Goal: Information Seeking & Learning: Check status

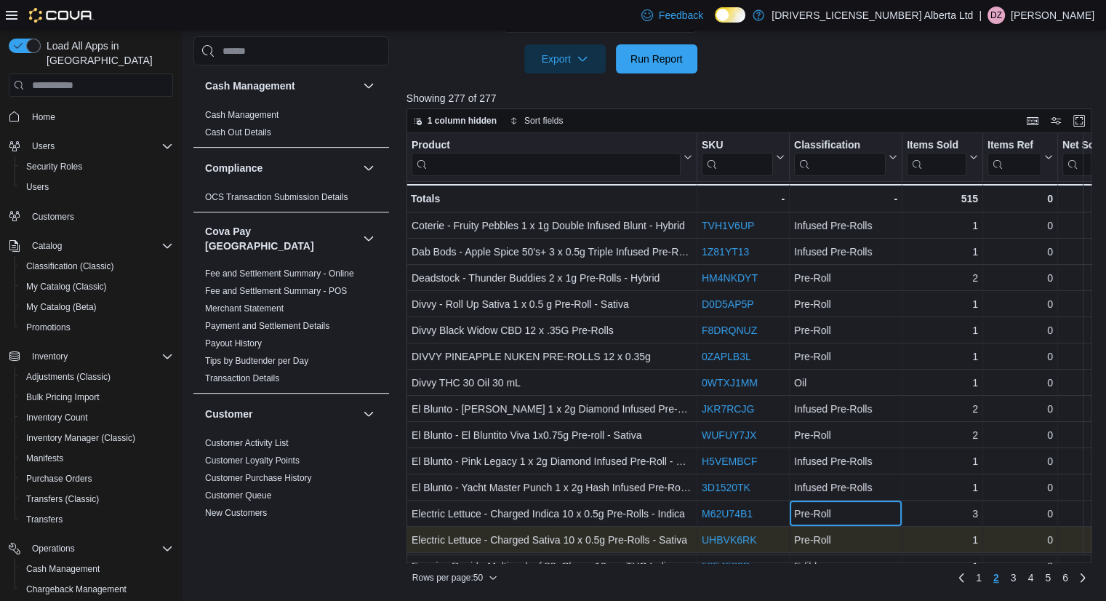
scroll to position [1119, 0]
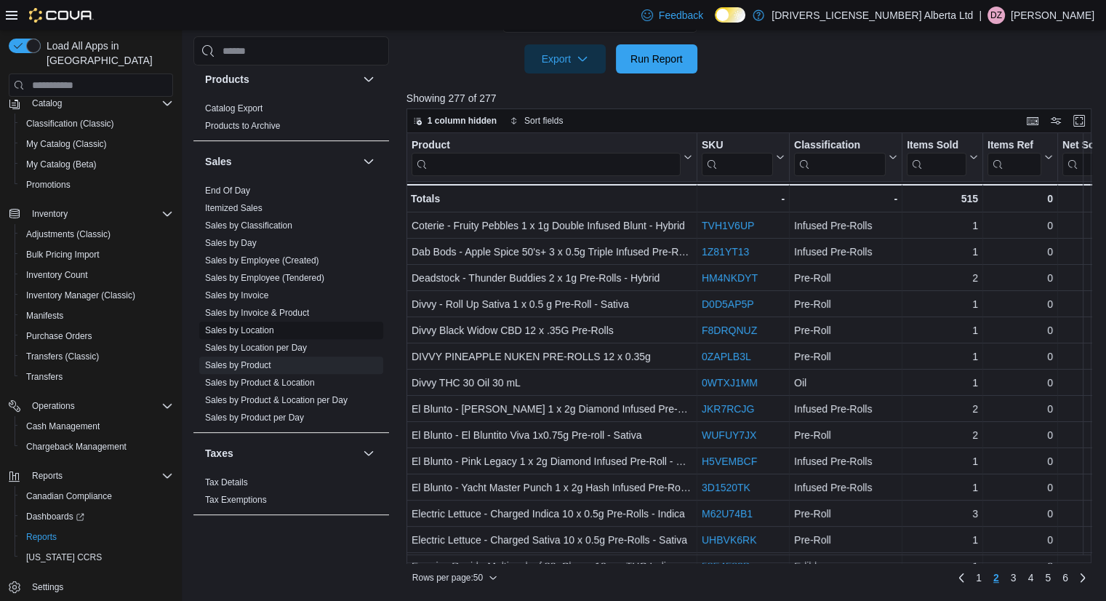
click at [218, 325] on link "Sales by Location" at bounding box center [239, 330] width 69 height 10
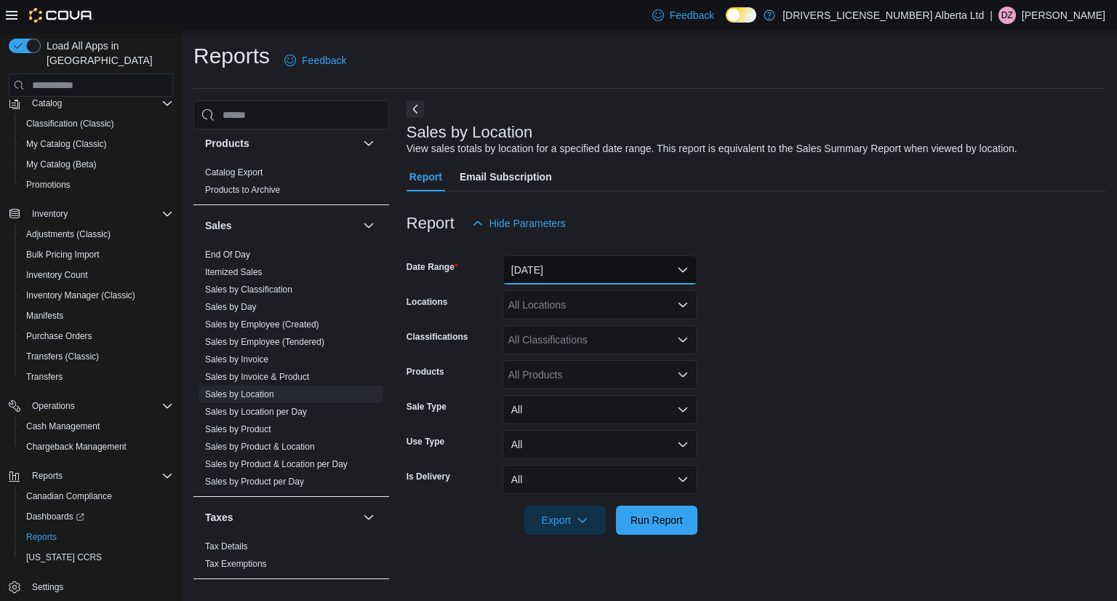
click at [613, 268] on button "[DATE]" at bounding box center [600, 269] width 195 height 29
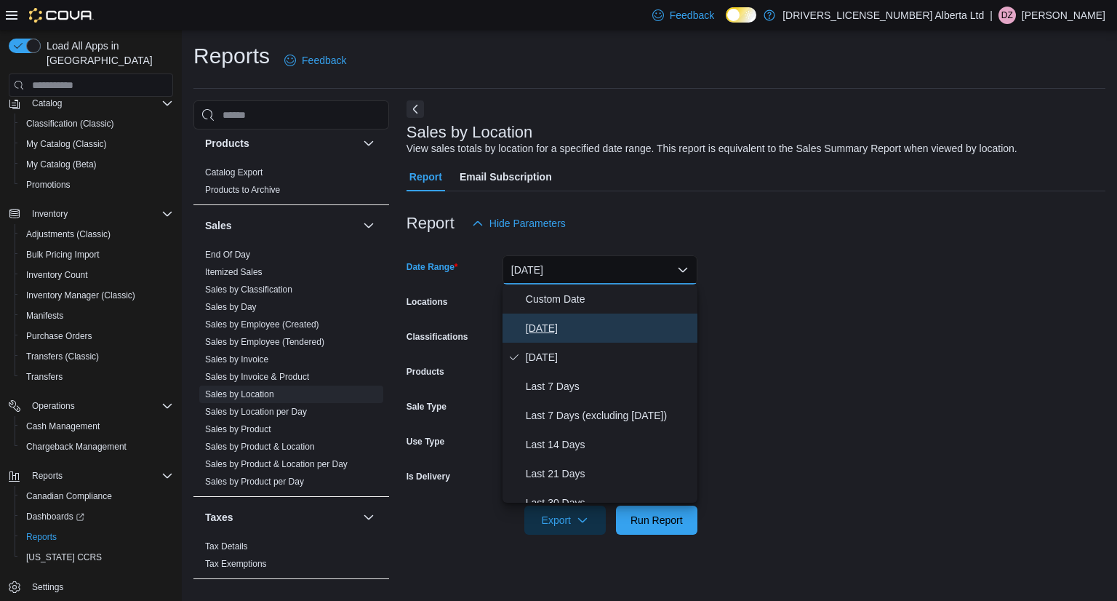
click at [579, 333] on span "[DATE]" at bounding box center [609, 327] width 166 height 17
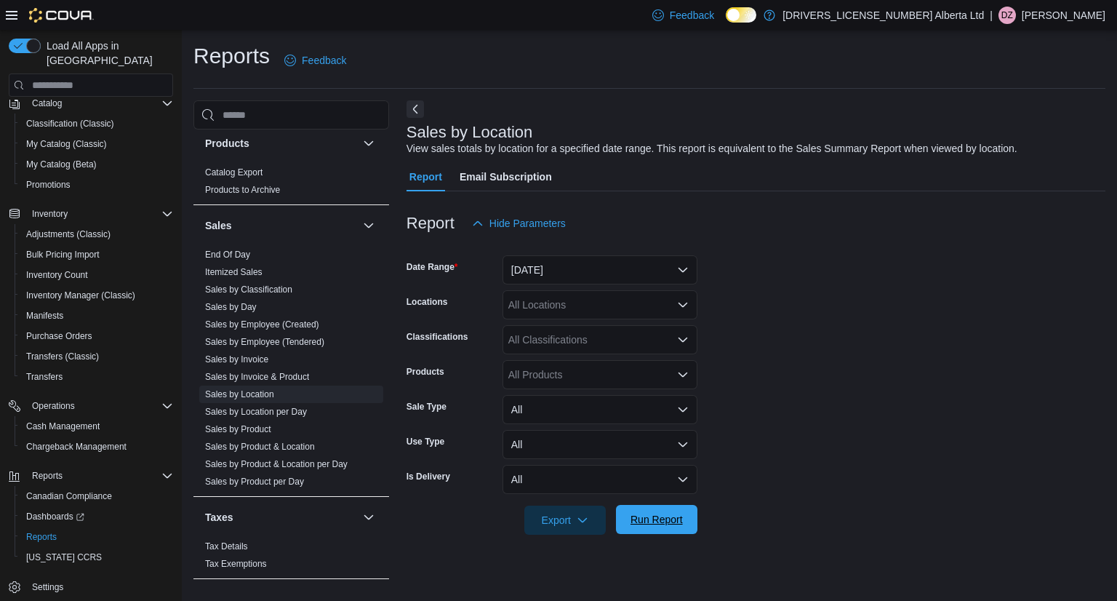
click at [668, 526] on span "Run Report" at bounding box center [657, 519] width 52 height 15
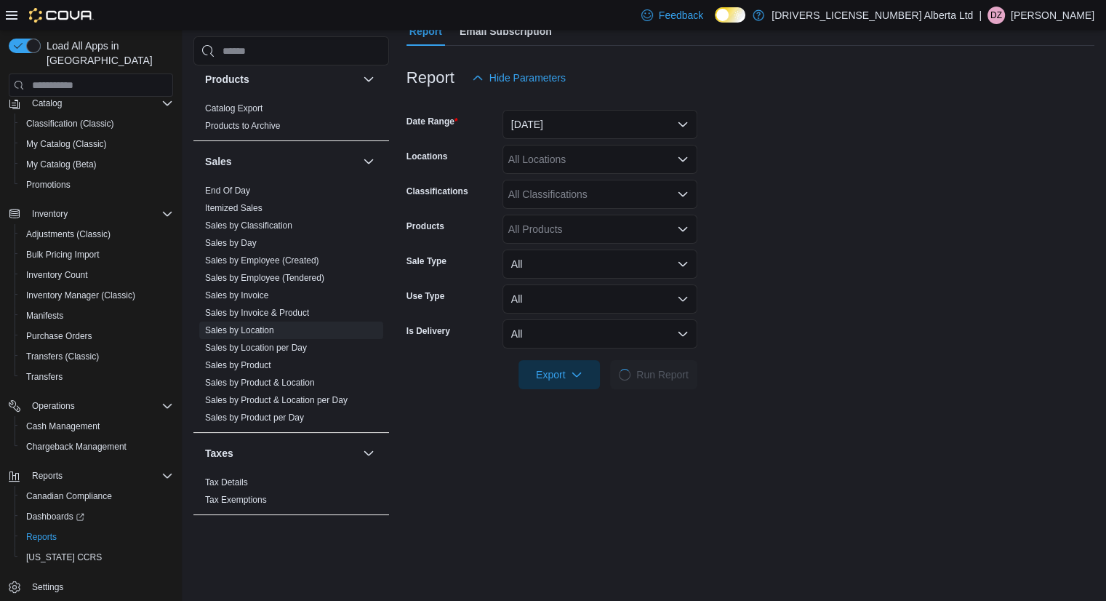
scroll to position [291, 0]
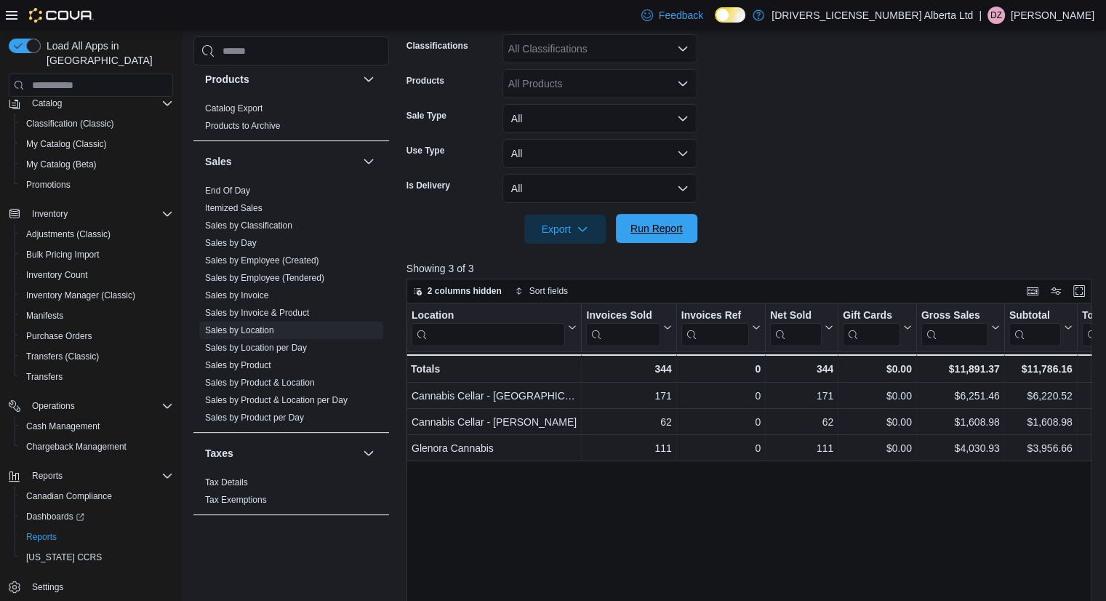
click at [675, 231] on span "Run Report" at bounding box center [657, 228] width 52 height 15
click at [268, 360] on link "Sales by Product" at bounding box center [238, 365] width 66 height 10
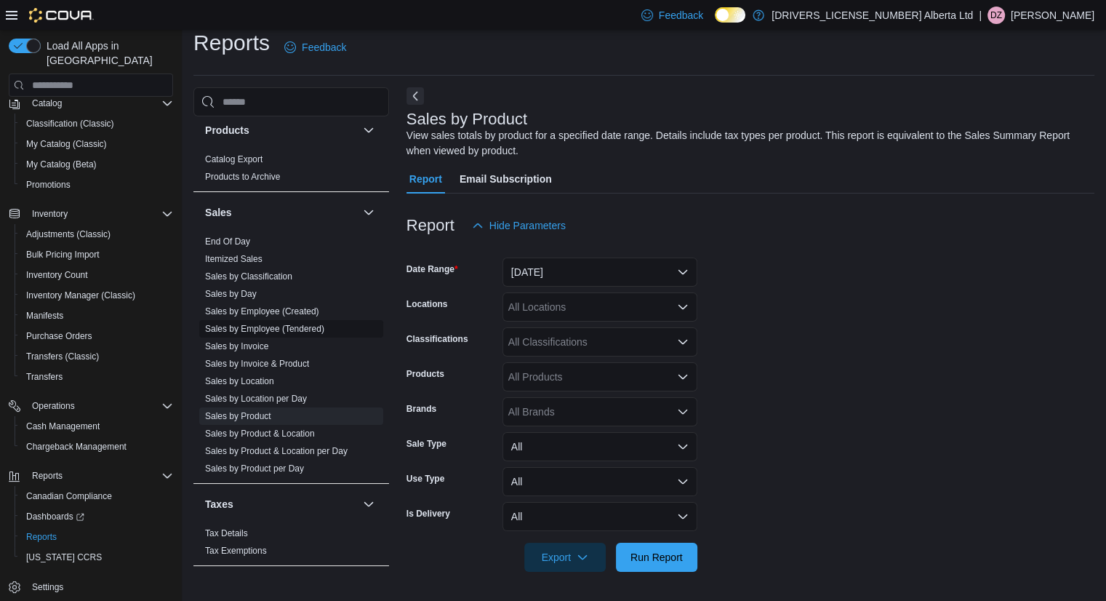
scroll to position [13, 0]
click at [634, 265] on button "[DATE]" at bounding box center [600, 271] width 195 height 29
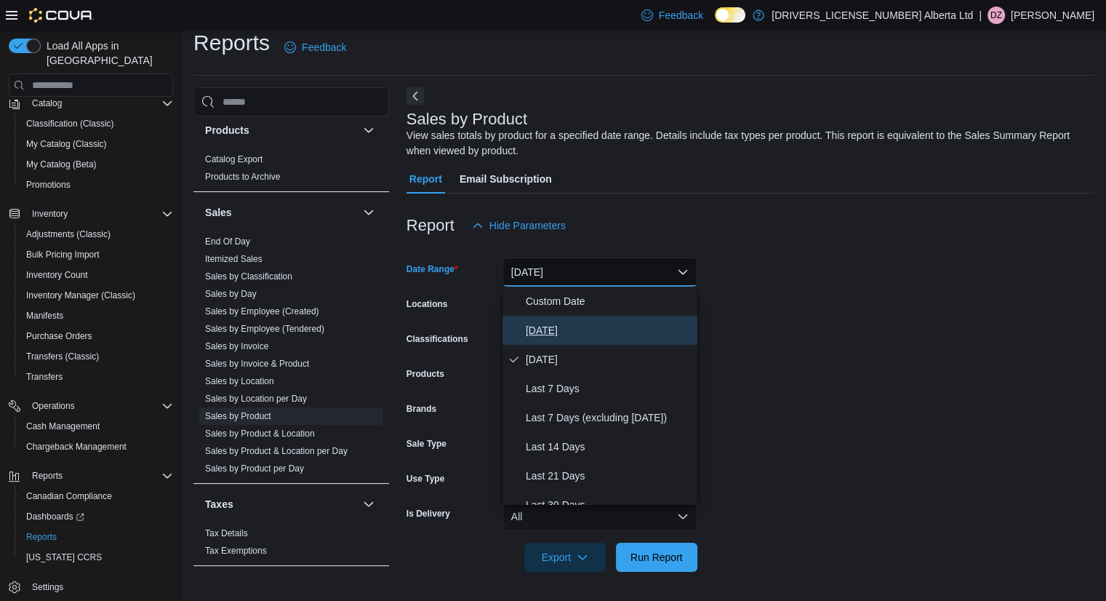
click at [603, 327] on span "[DATE]" at bounding box center [609, 329] width 166 height 17
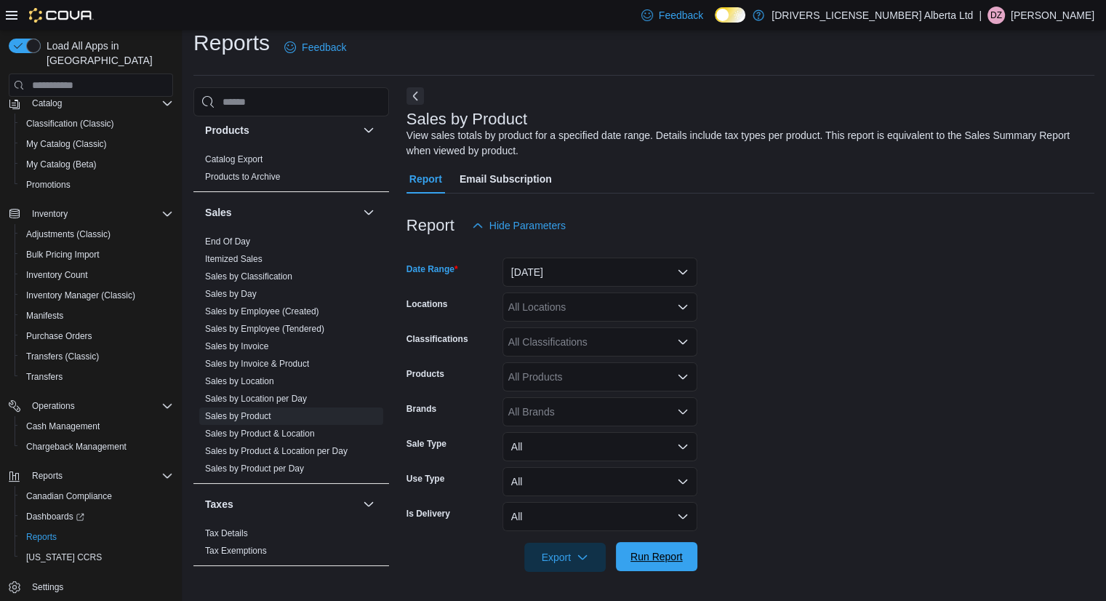
click at [675, 565] on span "Run Report" at bounding box center [657, 556] width 64 height 29
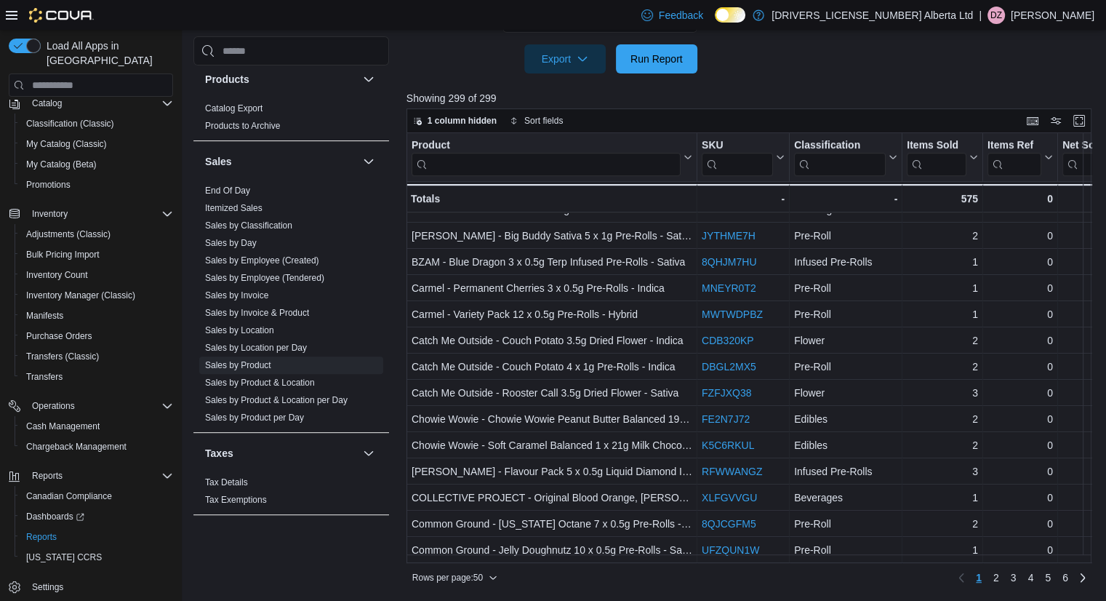
scroll to position [966, 0]
click at [999, 579] on span "2" at bounding box center [996, 577] width 6 height 15
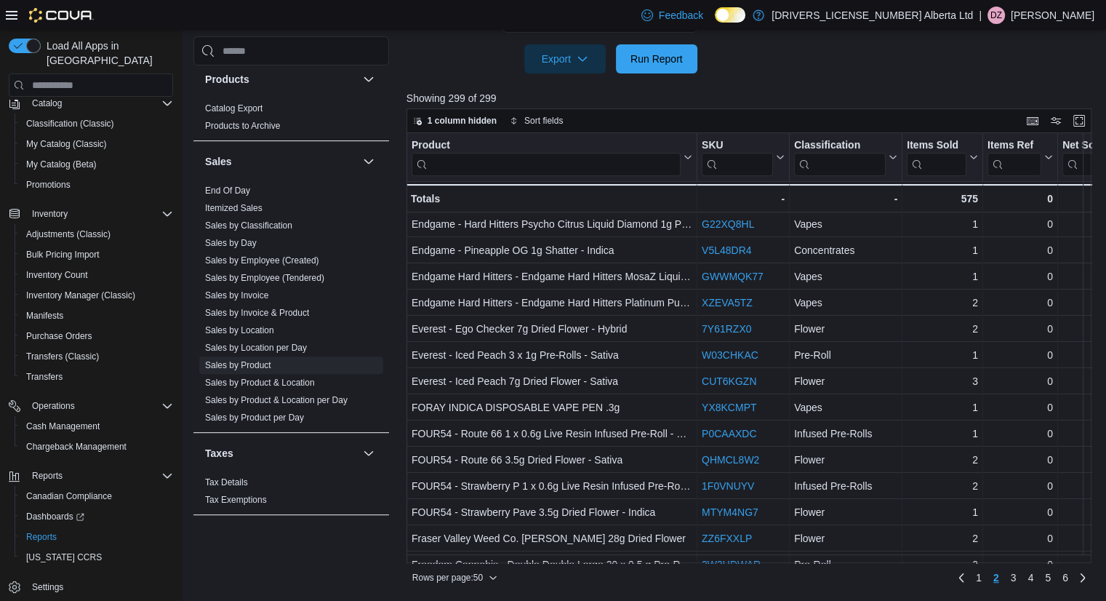
scroll to position [582, 0]
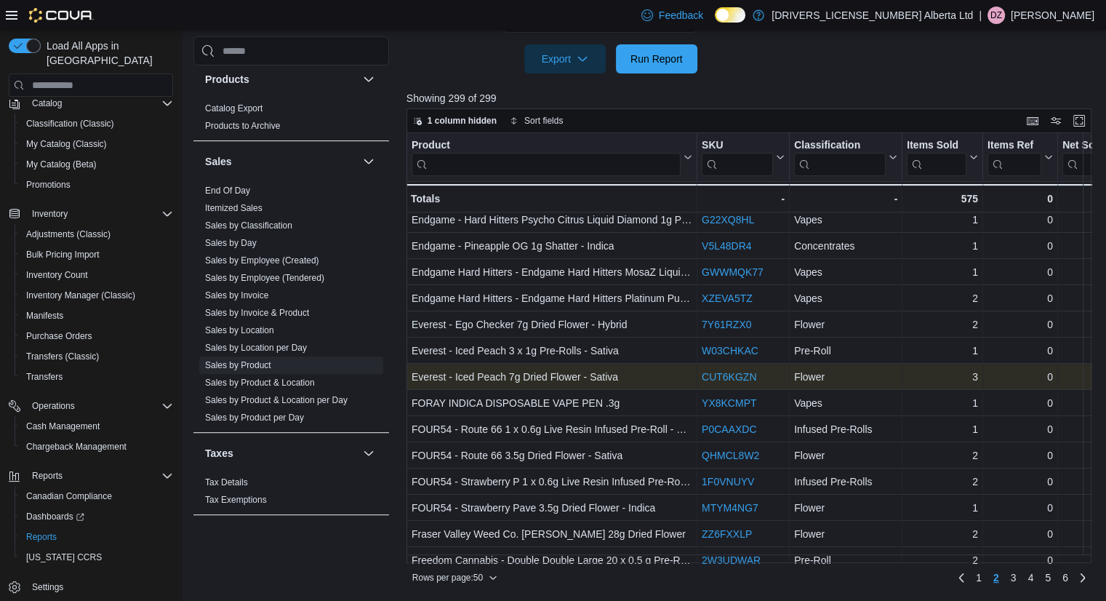
click at [744, 371] on link "CUT6KGZN" at bounding box center [729, 377] width 55 height 12
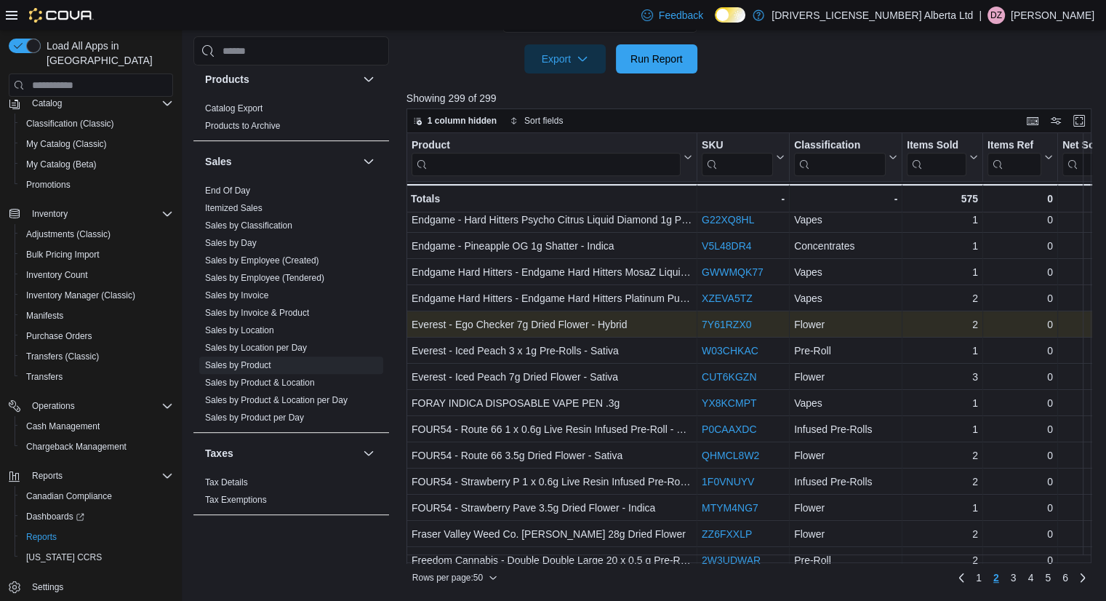
click at [740, 319] on link "7Y61RZX0" at bounding box center [726, 325] width 49 height 12
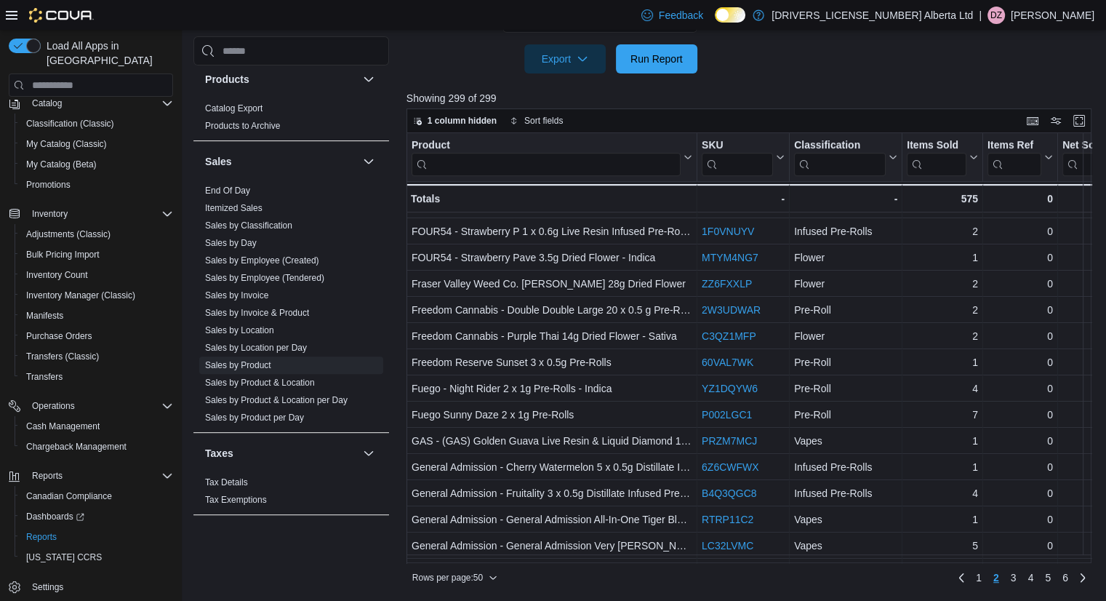
scroll to position [844, 0]
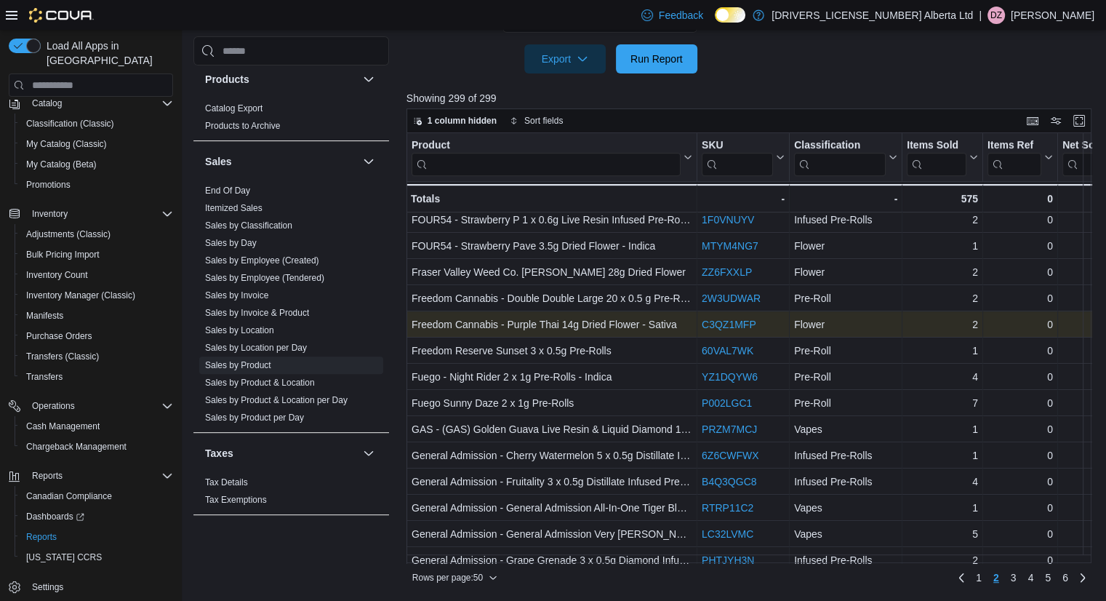
click at [719, 321] on link "C3QZ1MFP" at bounding box center [729, 325] width 55 height 12
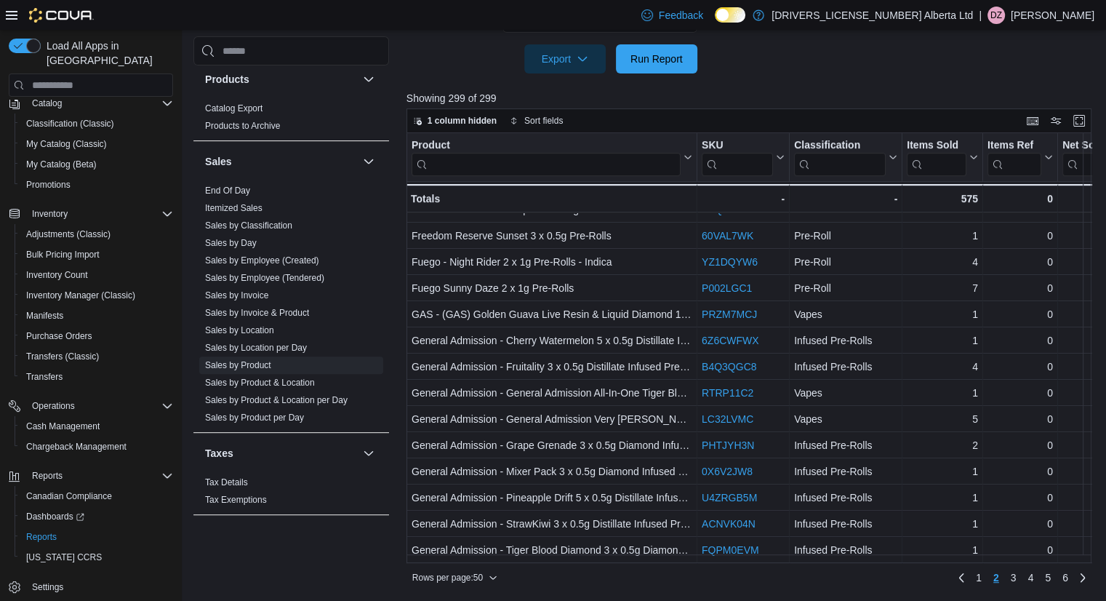
scroll to position [966, 0]
click at [1017, 575] on span "3" at bounding box center [1014, 577] width 6 height 15
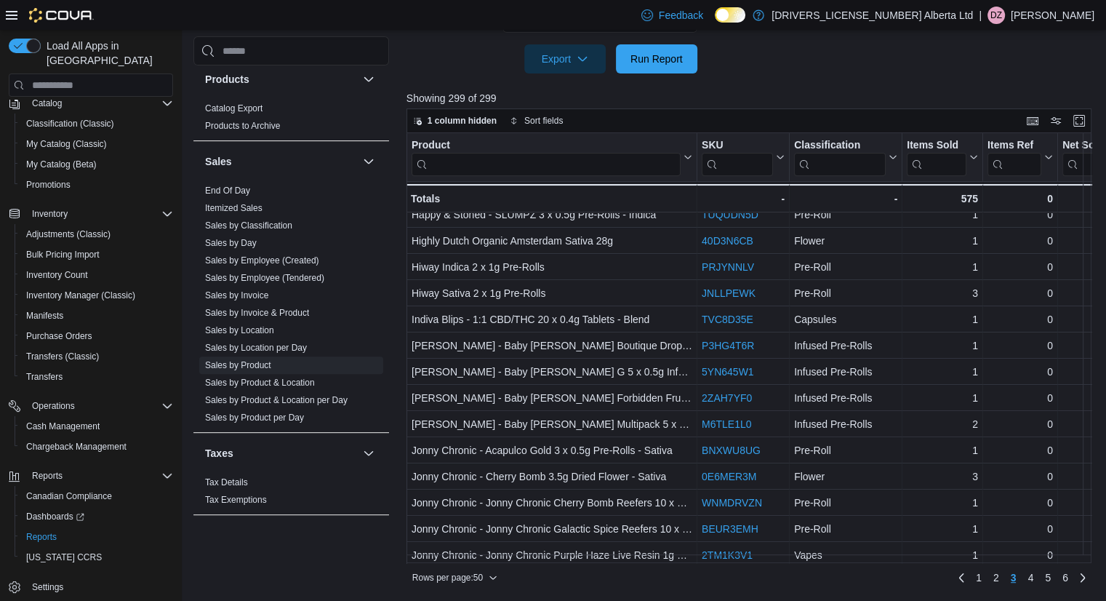
scroll to position [364, 0]
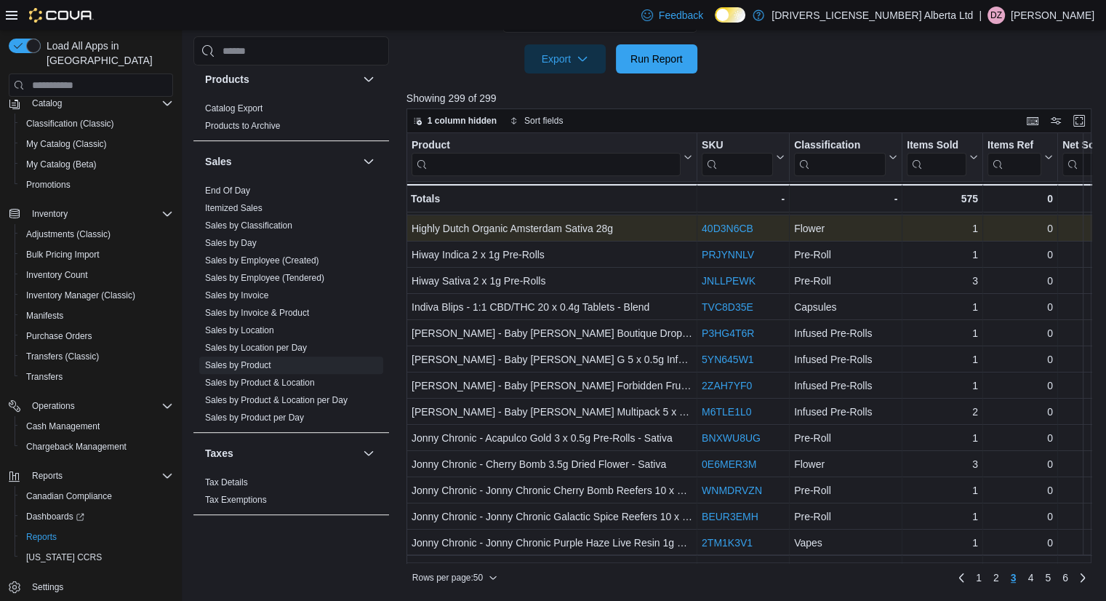
click at [733, 232] on link "40D3N6CB" at bounding box center [728, 229] width 52 height 12
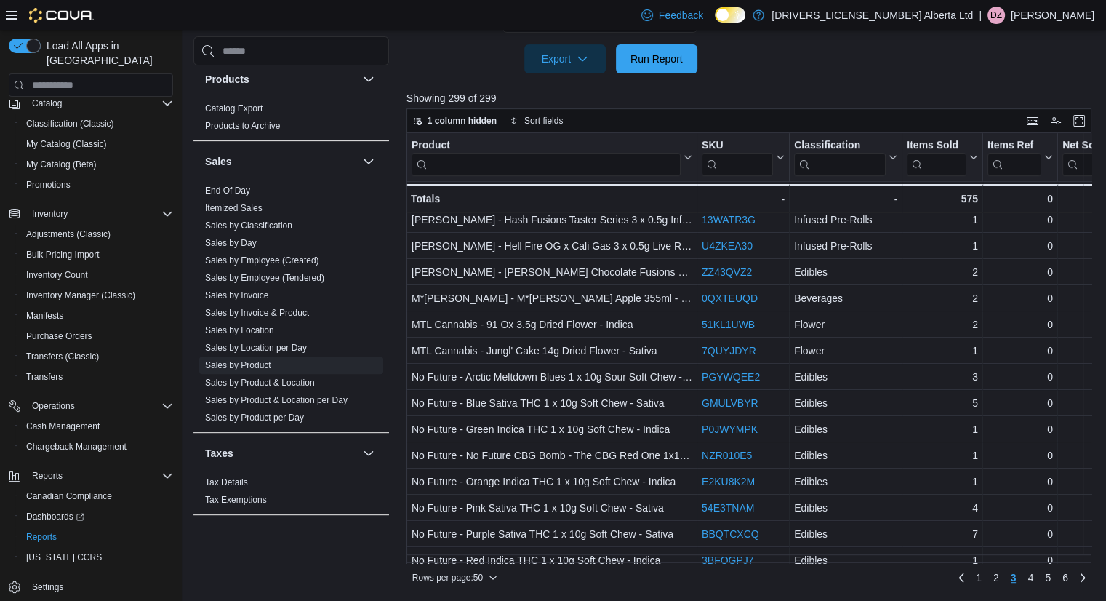
scroll to position [966, 0]
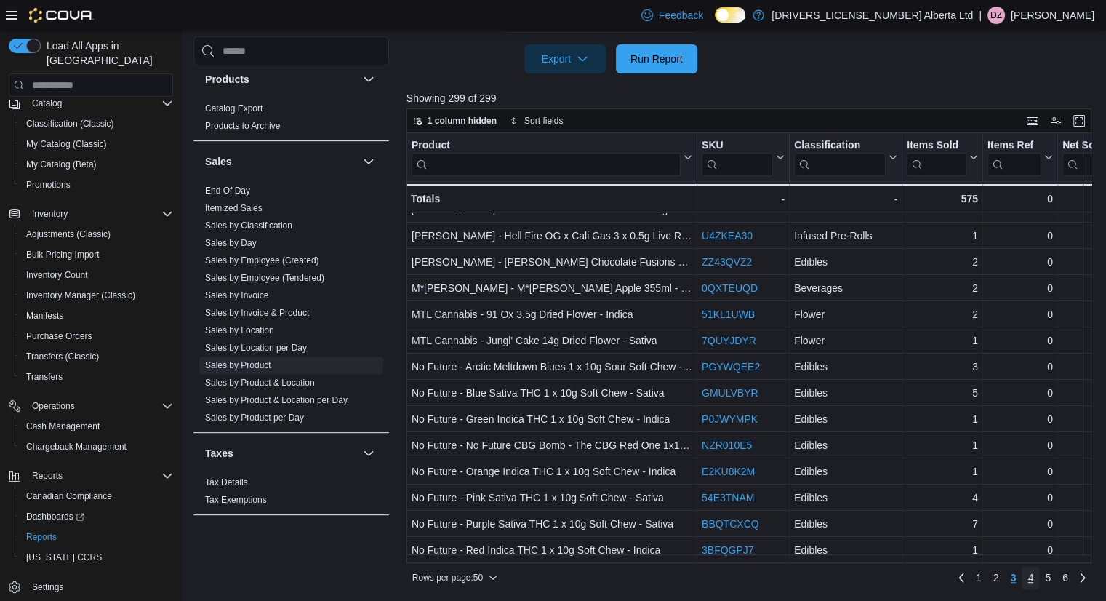
click at [1033, 575] on span "4" at bounding box center [1031, 577] width 6 height 15
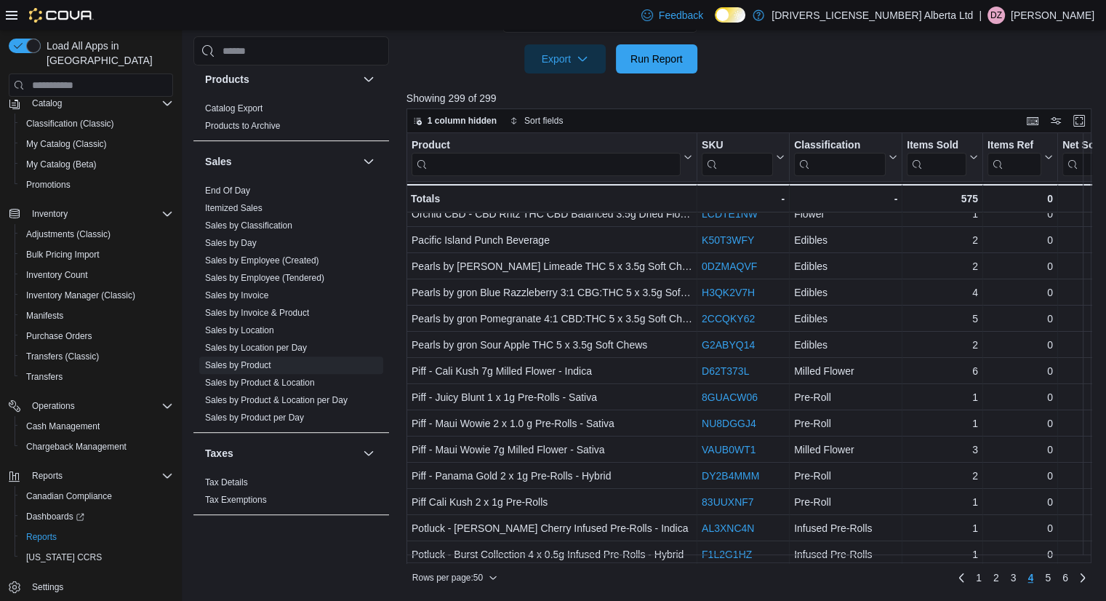
scroll to position [143, 0]
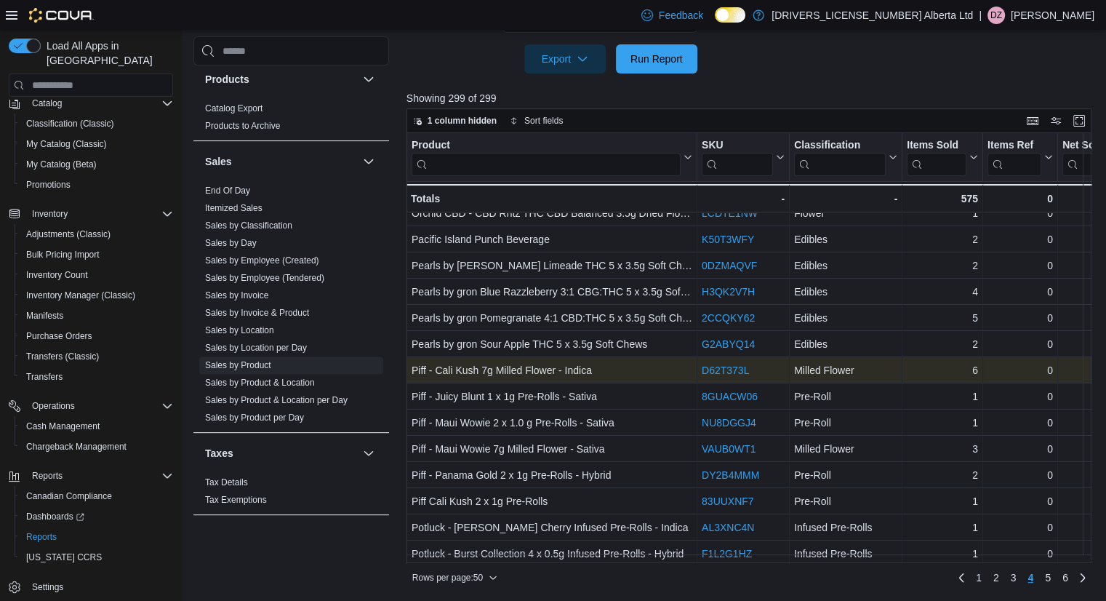
click at [732, 366] on link "D62T373L" at bounding box center [725, 370] width 47 height 12
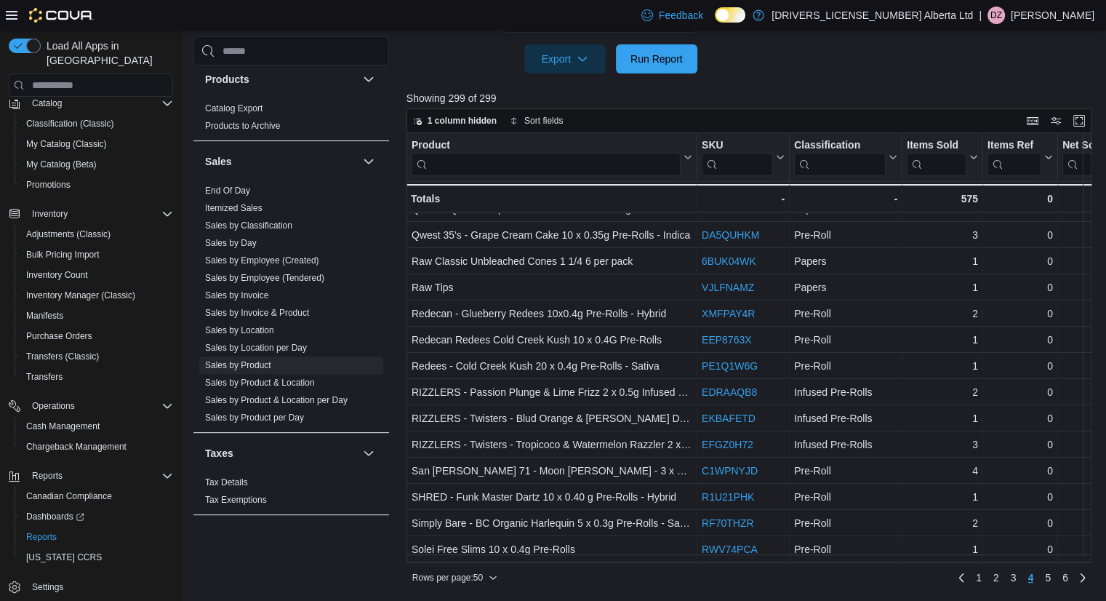
scroll to position [649, 0]
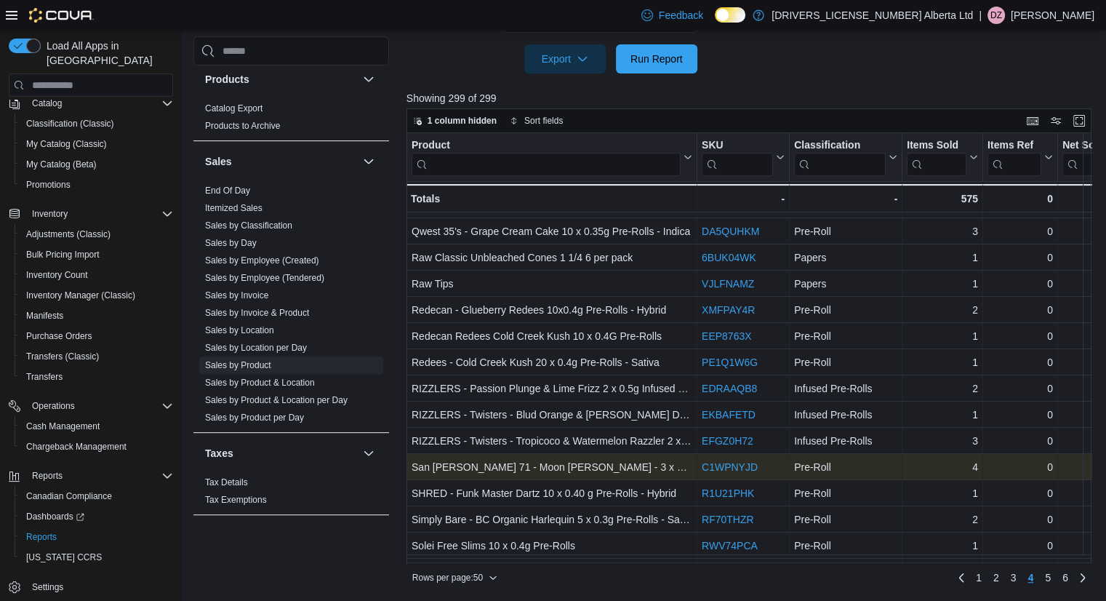
click at [728, 466] on link "C1WPNYJD" at bounding box center [730, 467] width 56 height 12
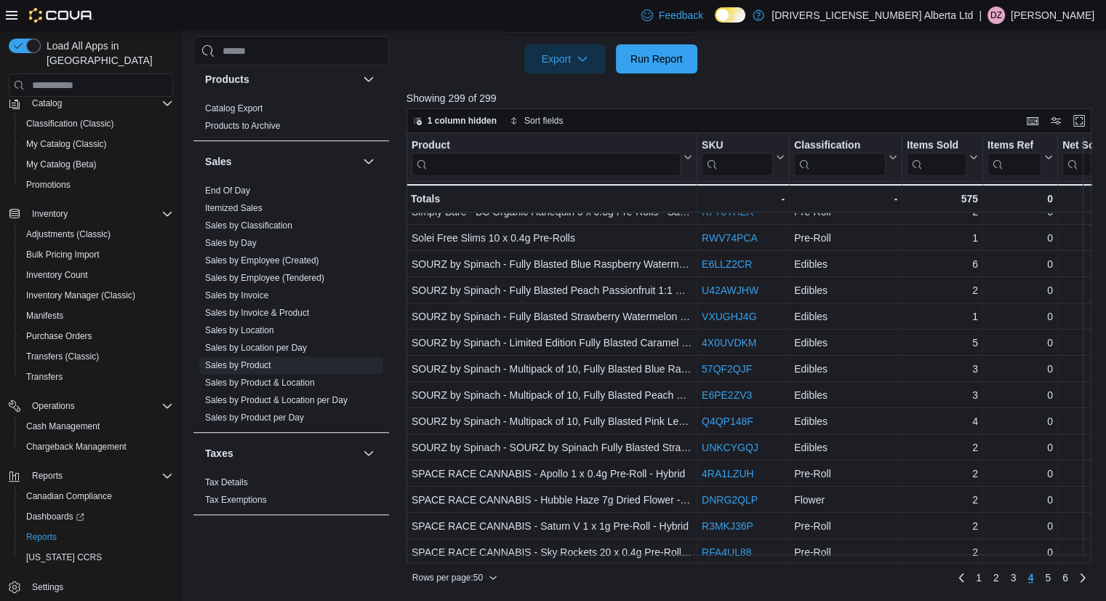
scroll to position [966, 0]
click at [1051, 579] on span "5" at bounding box center [1048, 577] width 6 height 15
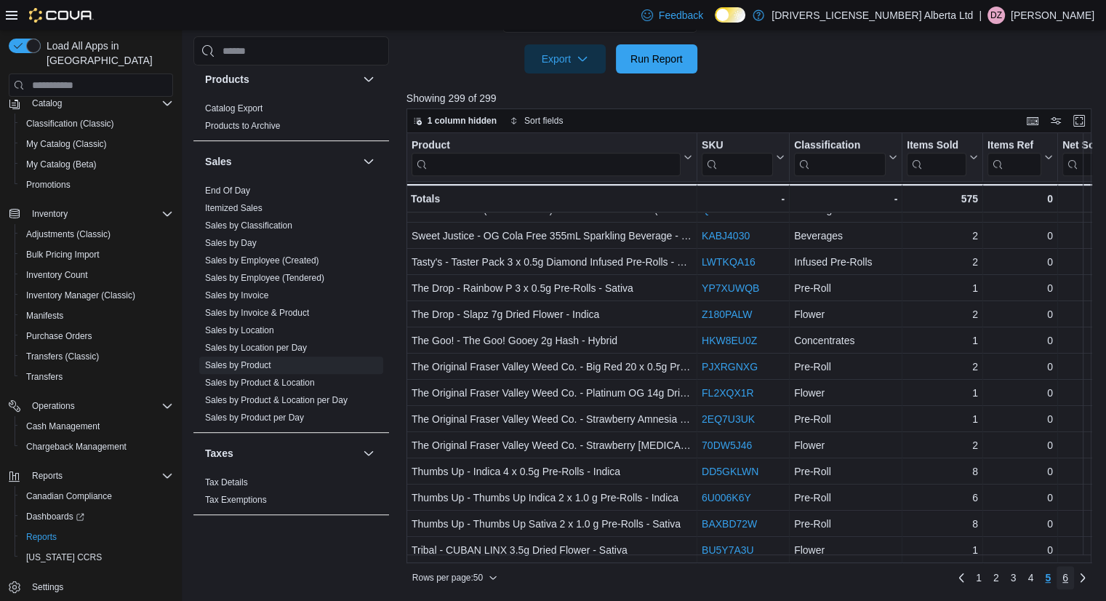
click at [1068, 576] on span "6" at bounding box center [1065, 577] width 6 height 15
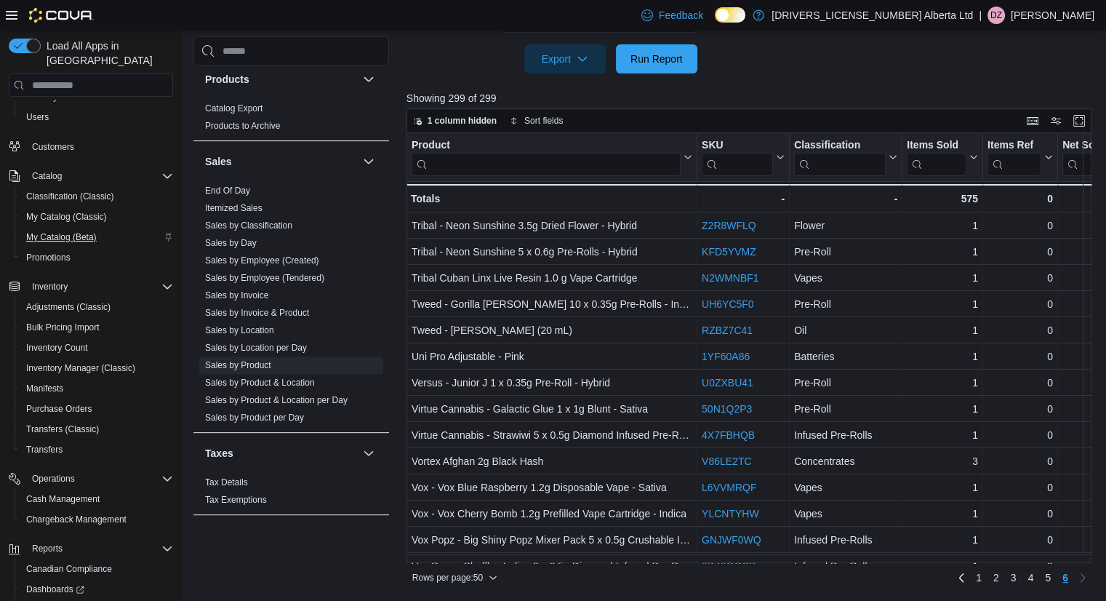
scroll to position [0, 0]
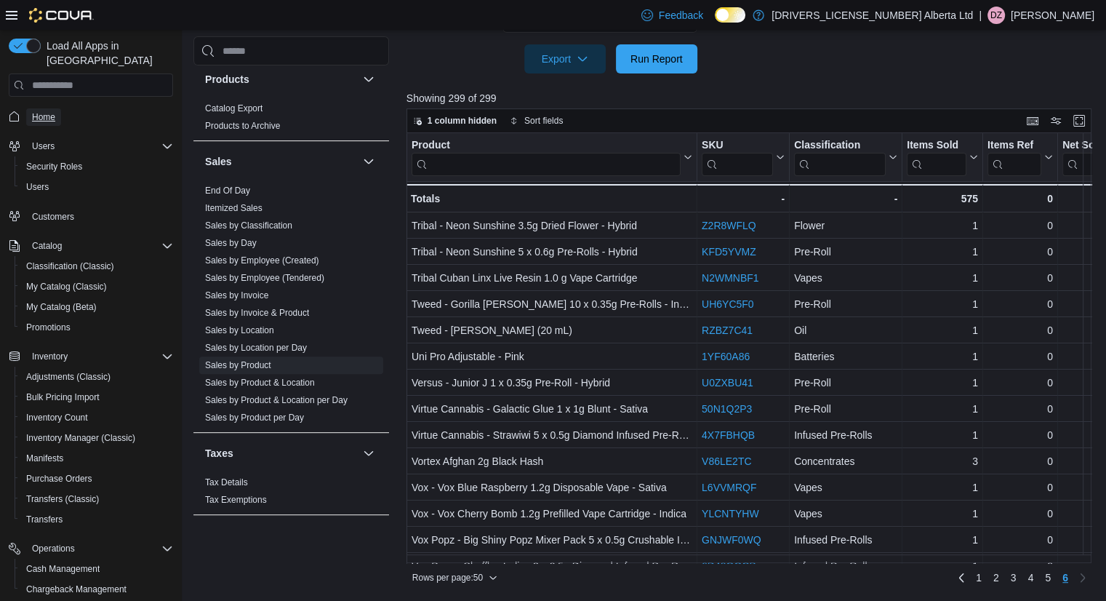
click at [33, 111] on span "Home" at bounding box center [43, 117] width 23 height 12
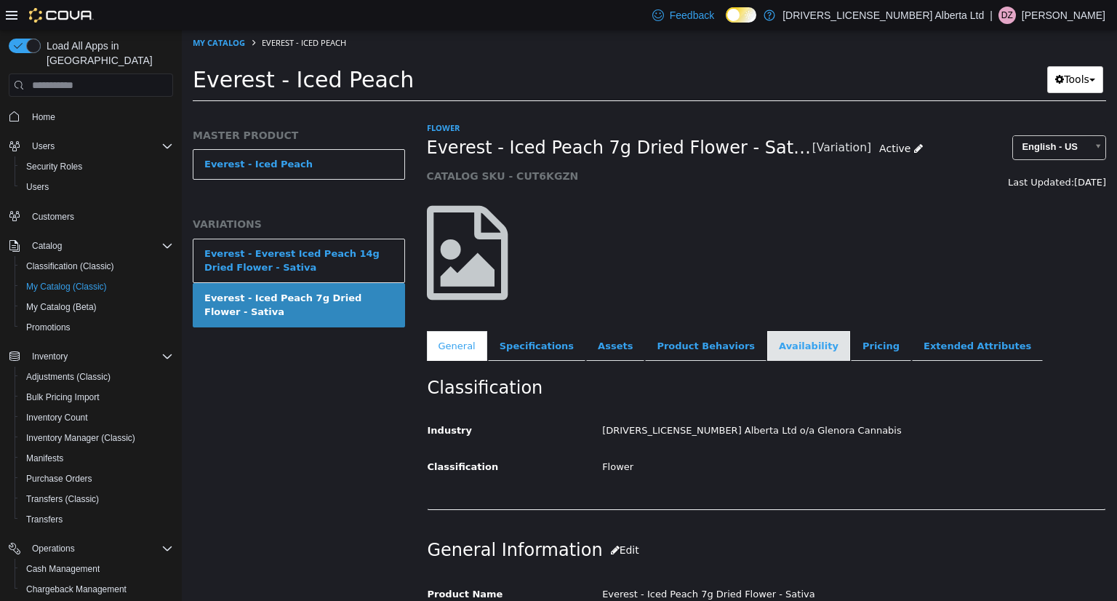
click at [767, 338] on link "Availability" at bounding box center [808, 346] width 83 height 31
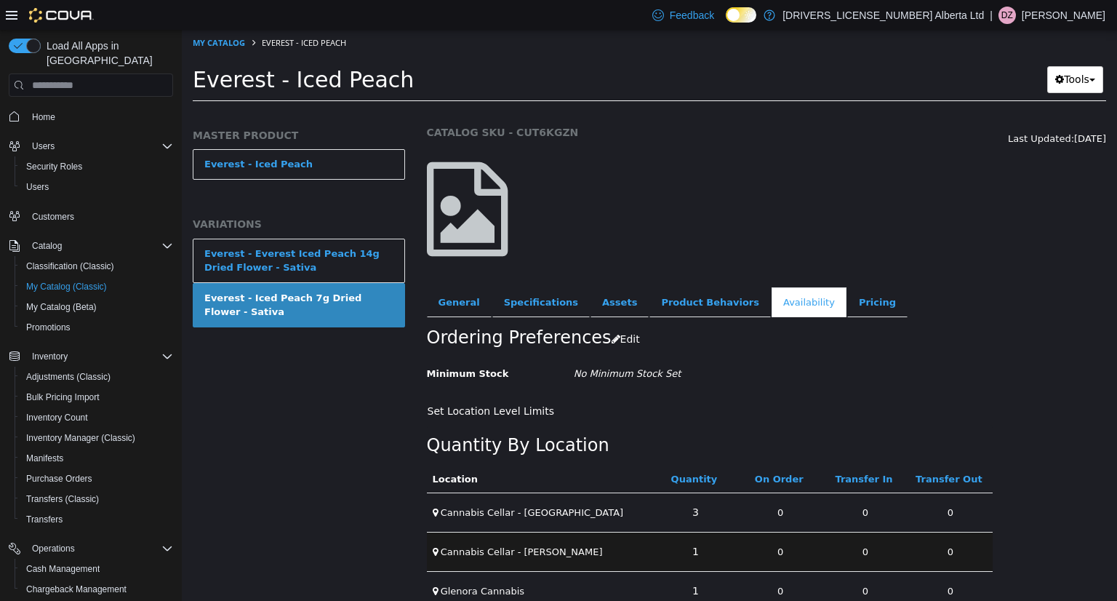
scroll to position [67, 0]
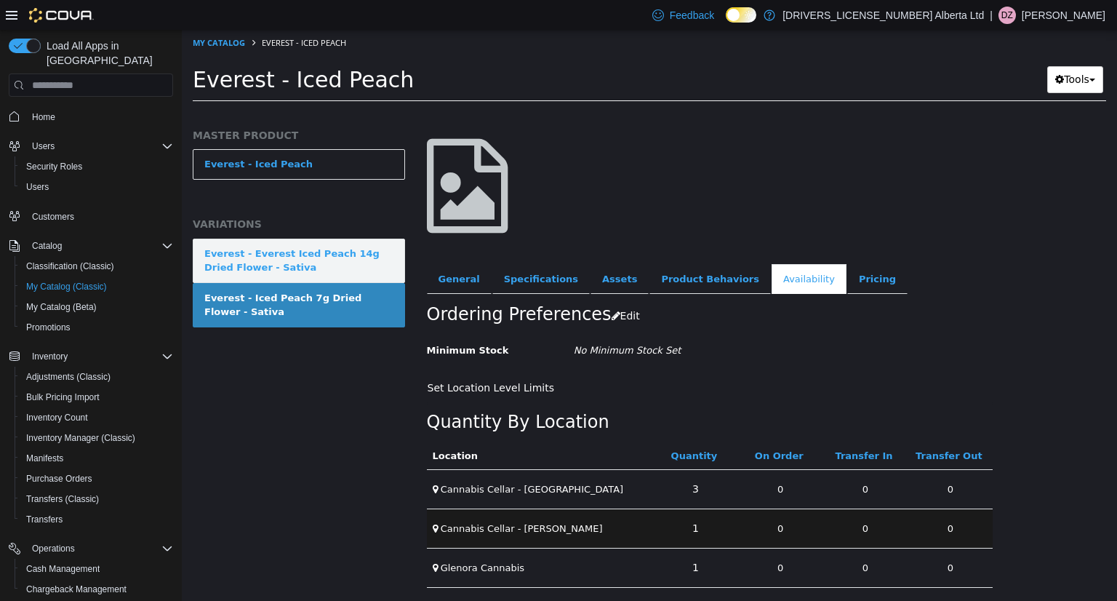
click at [343, 261] on div "Everest - Everest Iced Peach 14g Dried Flower - Sativa" at bounding box center [298, 261] width 189 height 28
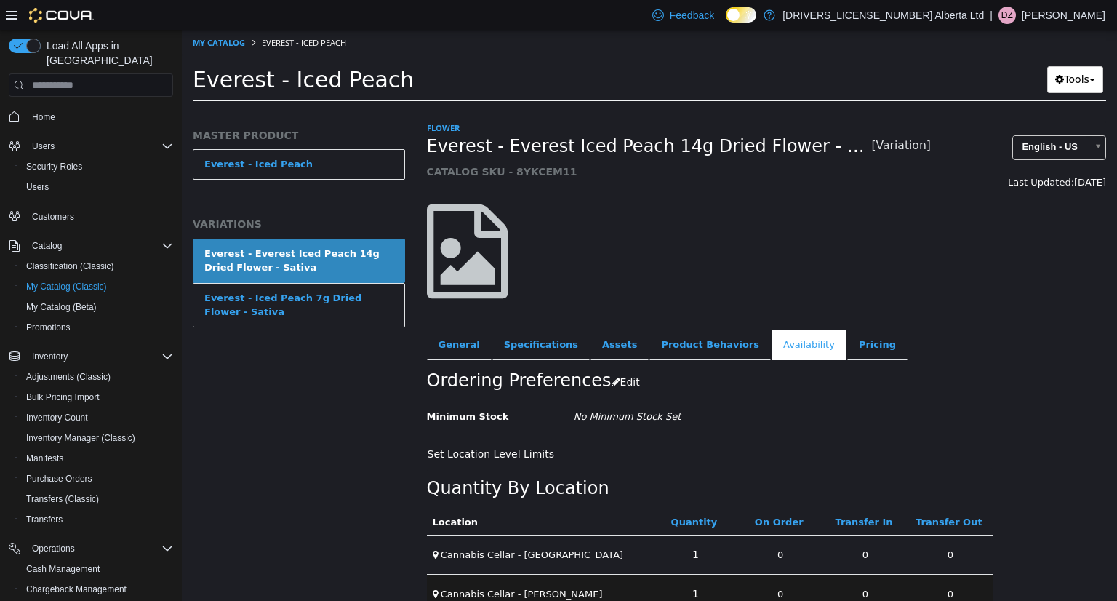
scroll to position [66, 0]
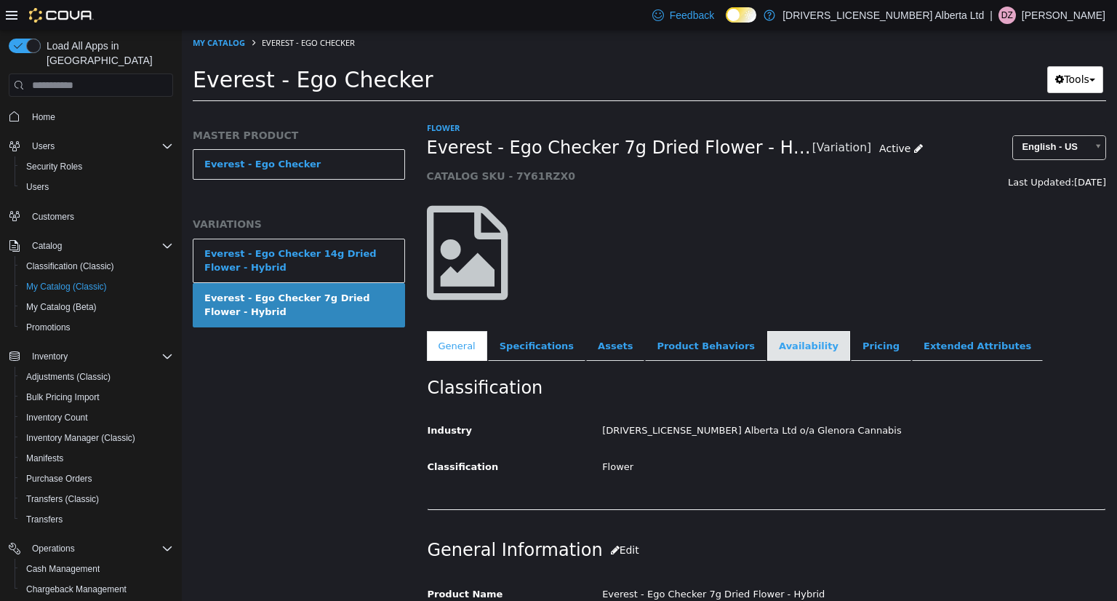
click at [780, 358] on link "Availability" at bounding box center [808, 346] width 83 height 31
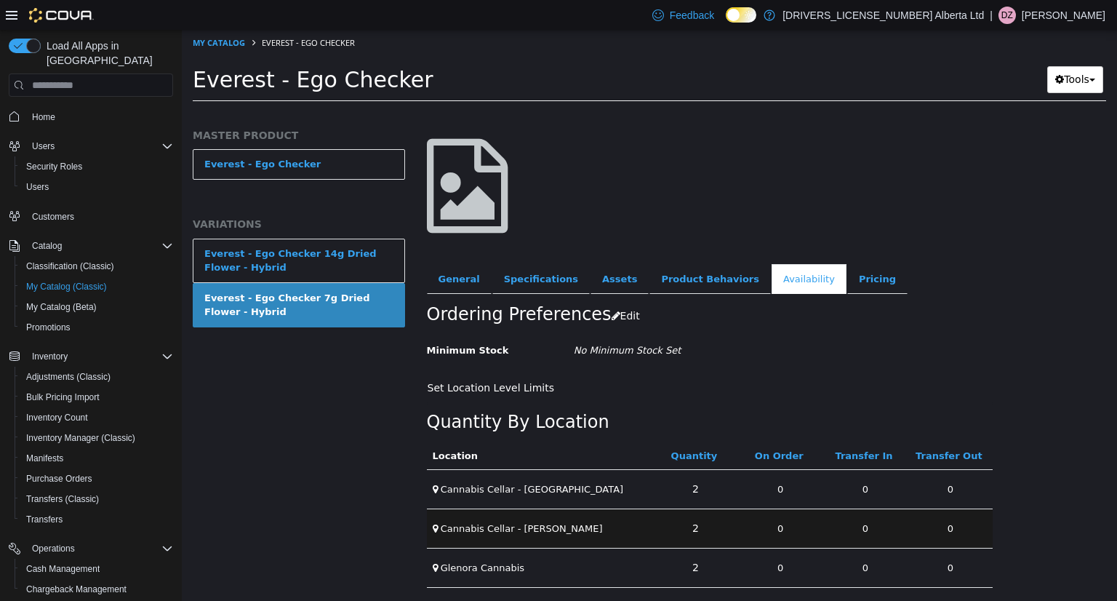
scroll to position [67, 0]
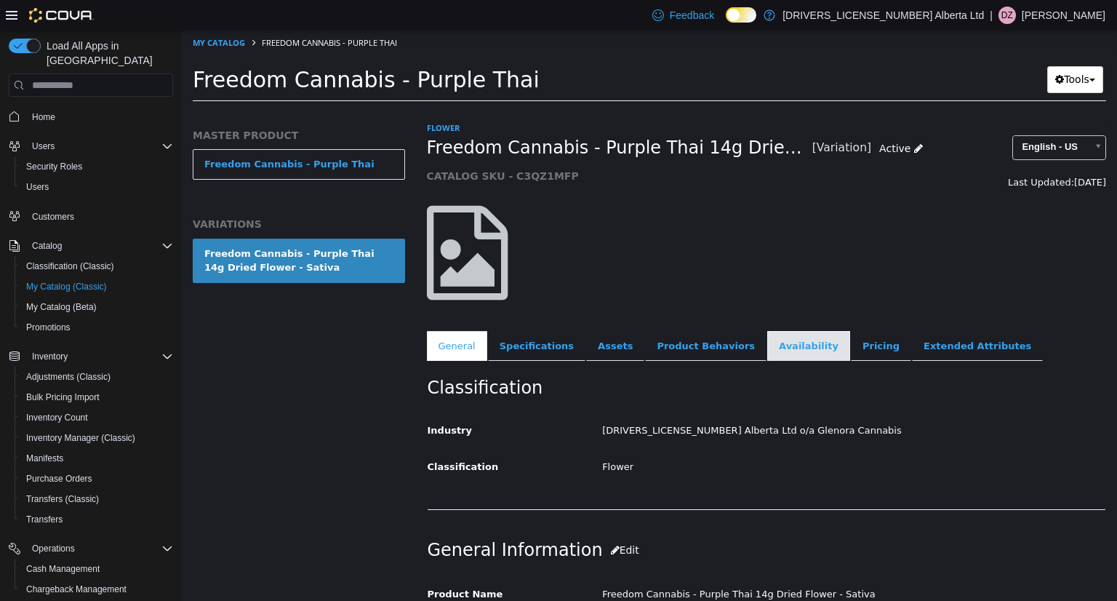
click at [767, 345] on link "Availability" at bounding box center [808, 346] width 83 height 31
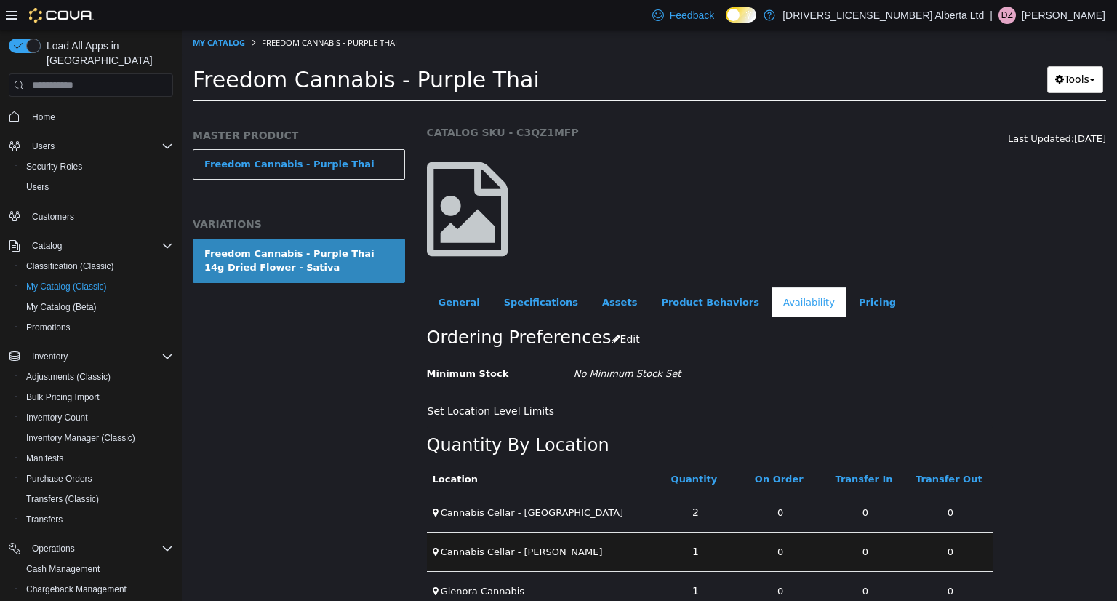
scroll to position [67, 0]
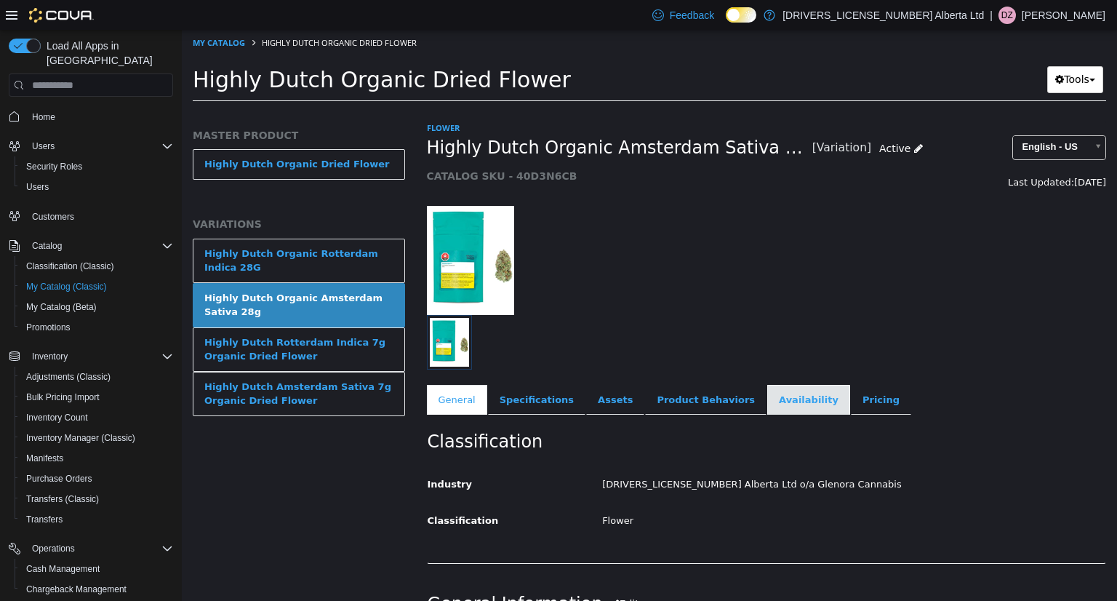
click at [771, 404] on link "Availability" at bounding box center [808, 400] width 83 height 31
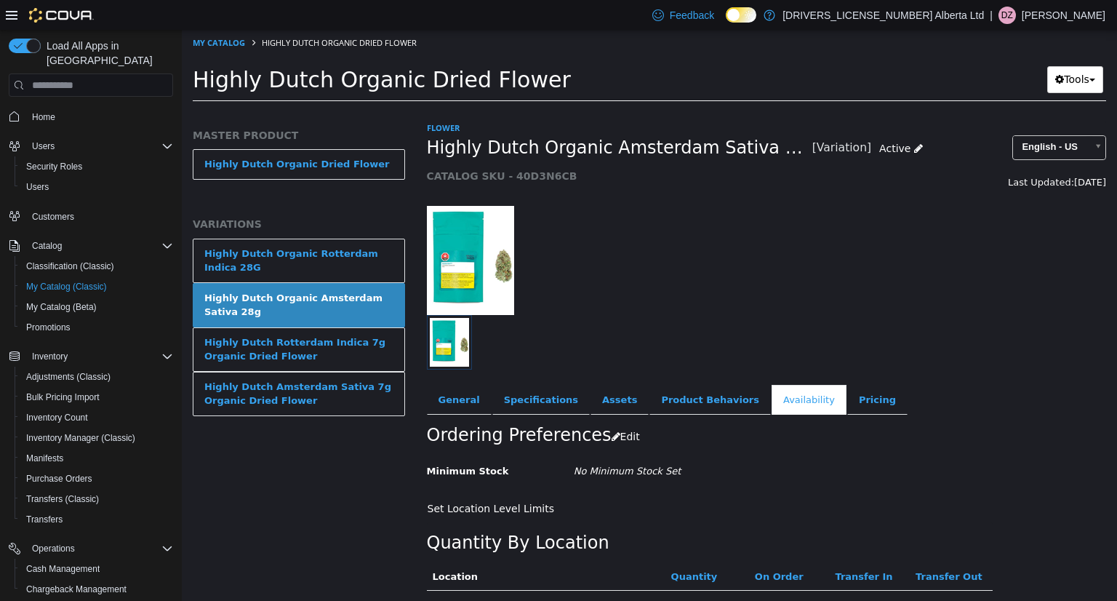
scroll to position [121, 0]
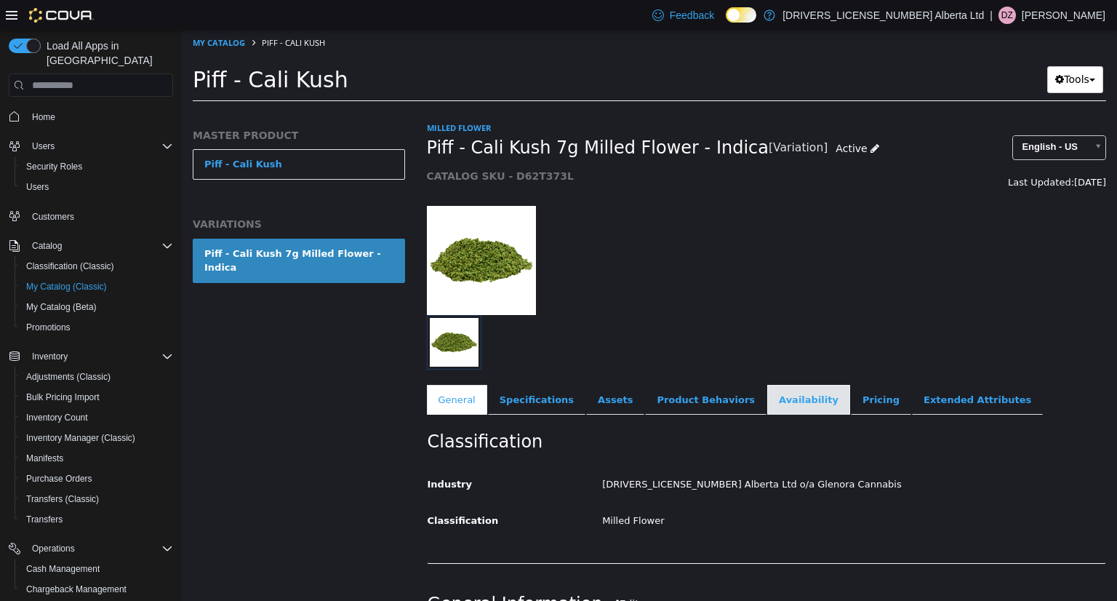
click at [778, 402] on link "Availability" at bounding box center [808, 400] width 83 height 31
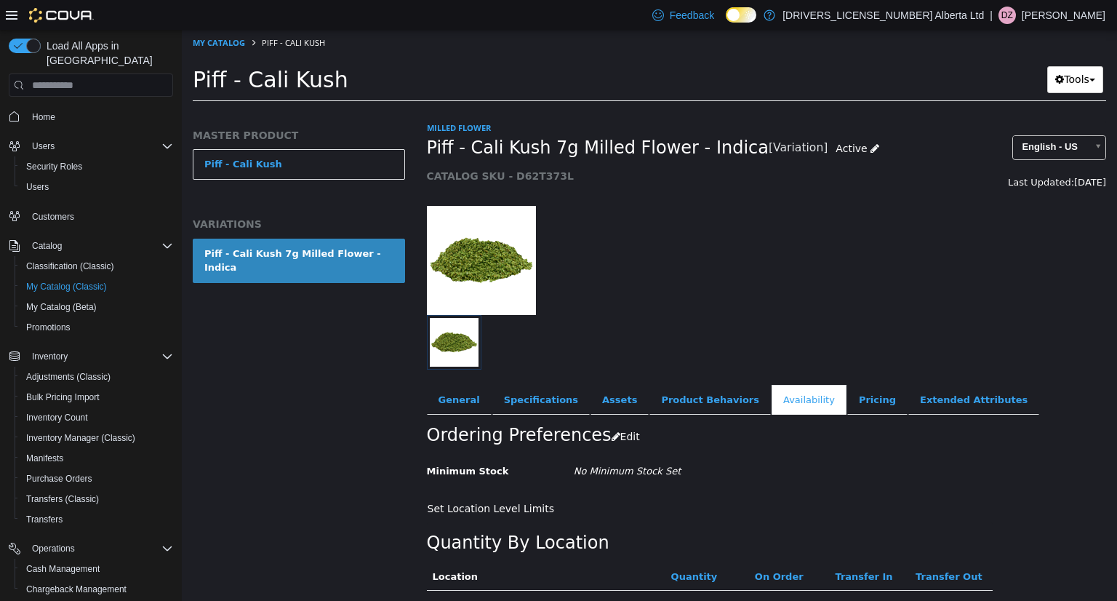
scroll to position [121, 0]
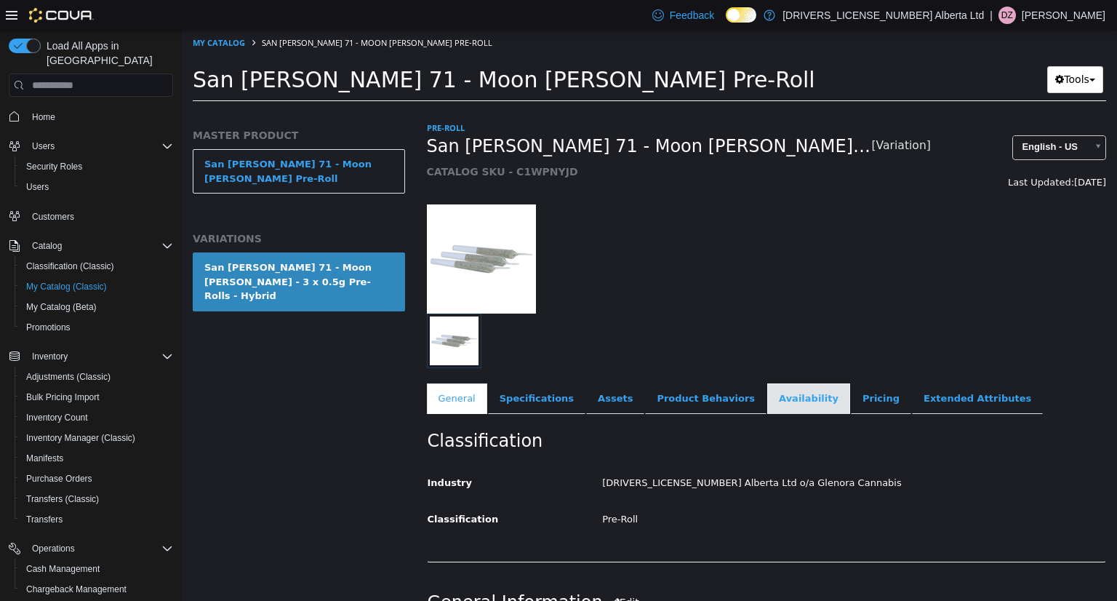
click at [788, 400] on link "Availability" at bounding box center [808, 398] width 83 height 31
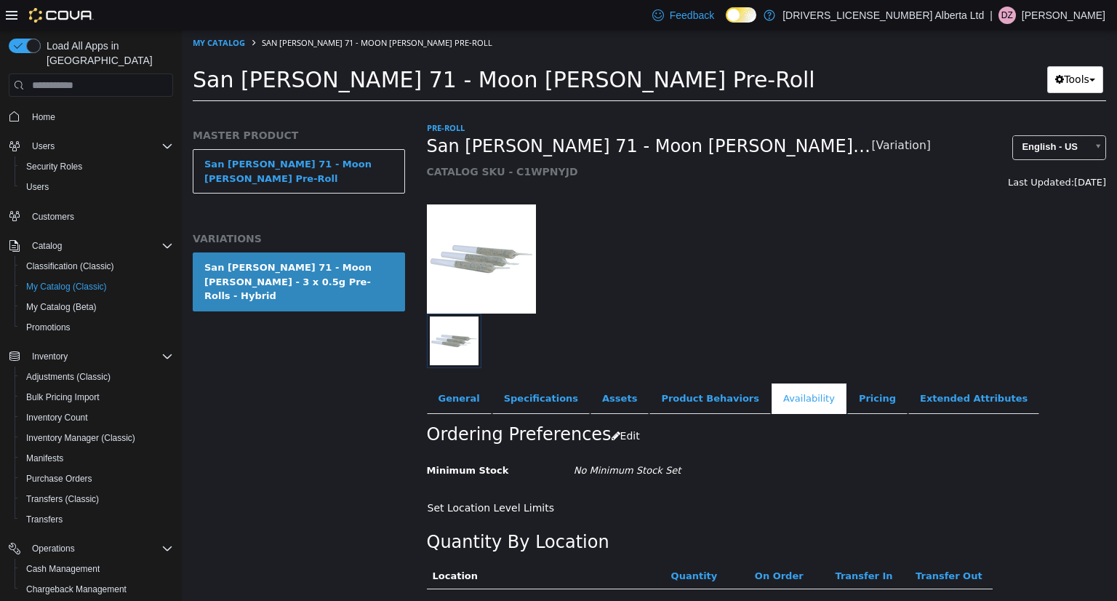
scroll to position [119, 0]
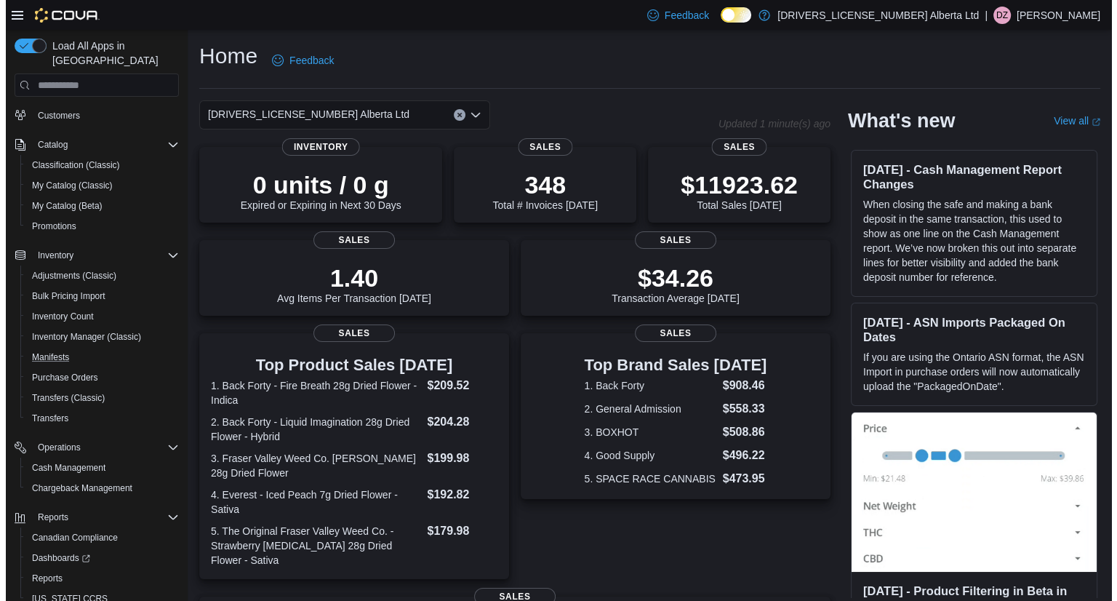
scroll to position [143, 0]
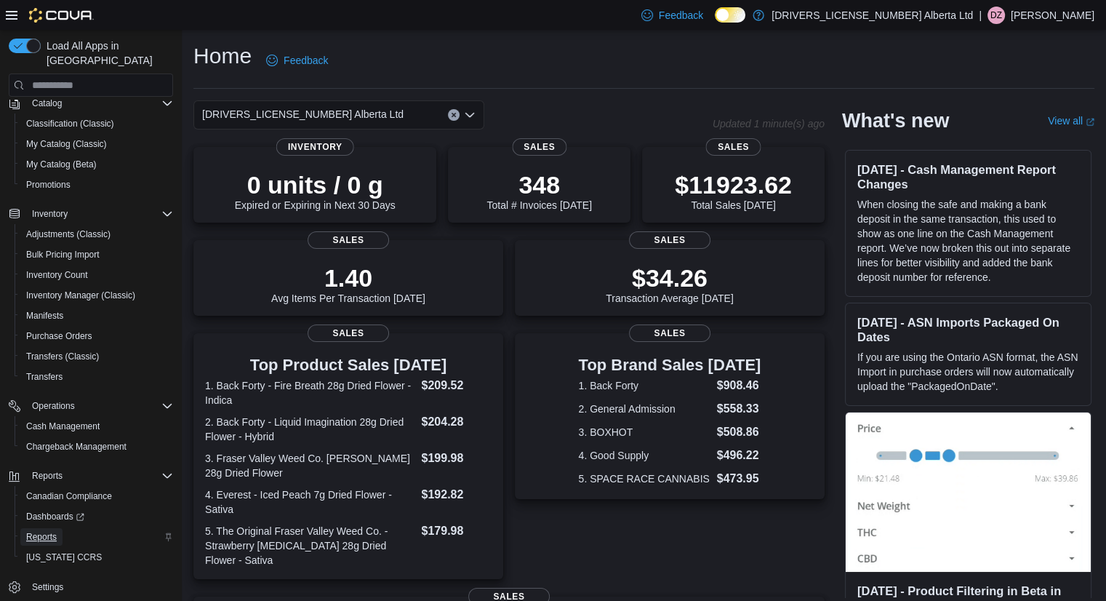
click at [44, 531] on span "Reports" at bounding box center [41, 537] width 31 height 12
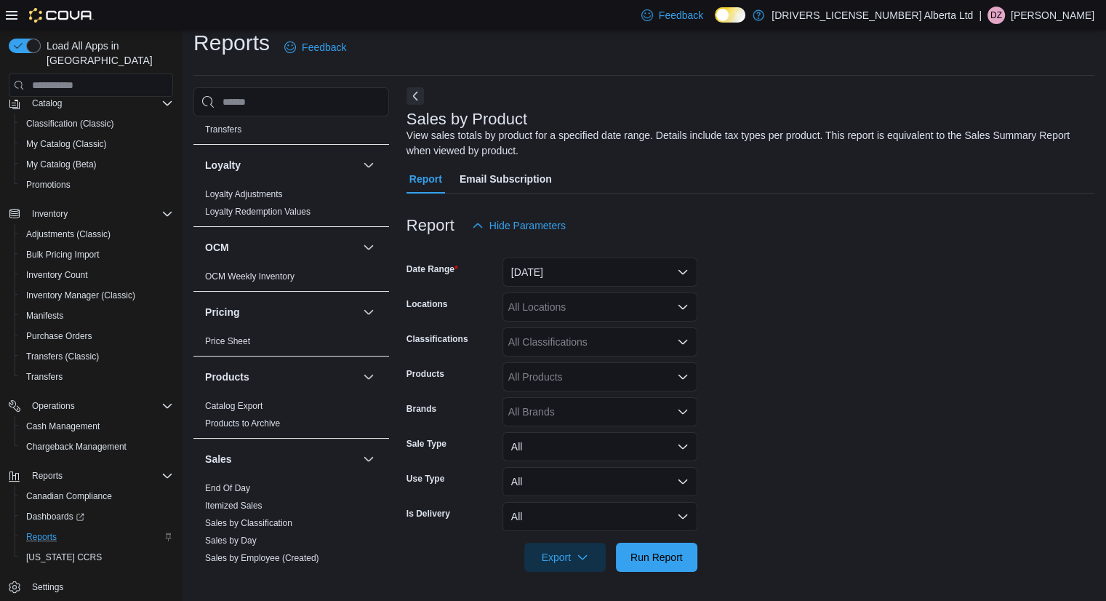
scroll to position [1018, 0]
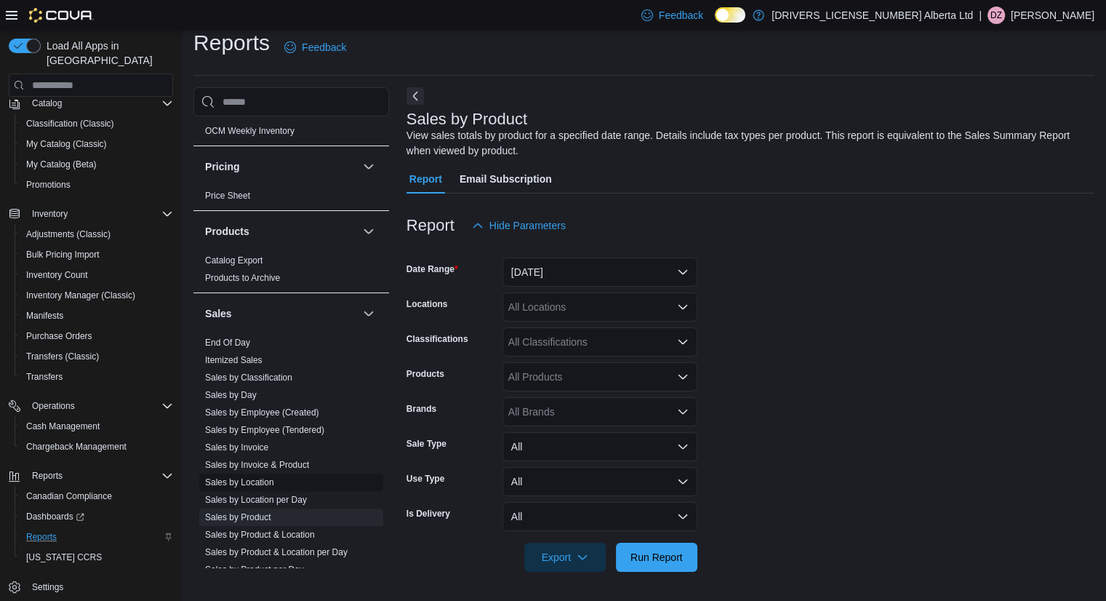
click at [260, 477] on link "Sales by Location" at bounding box center [239, 482] width 69 height 10
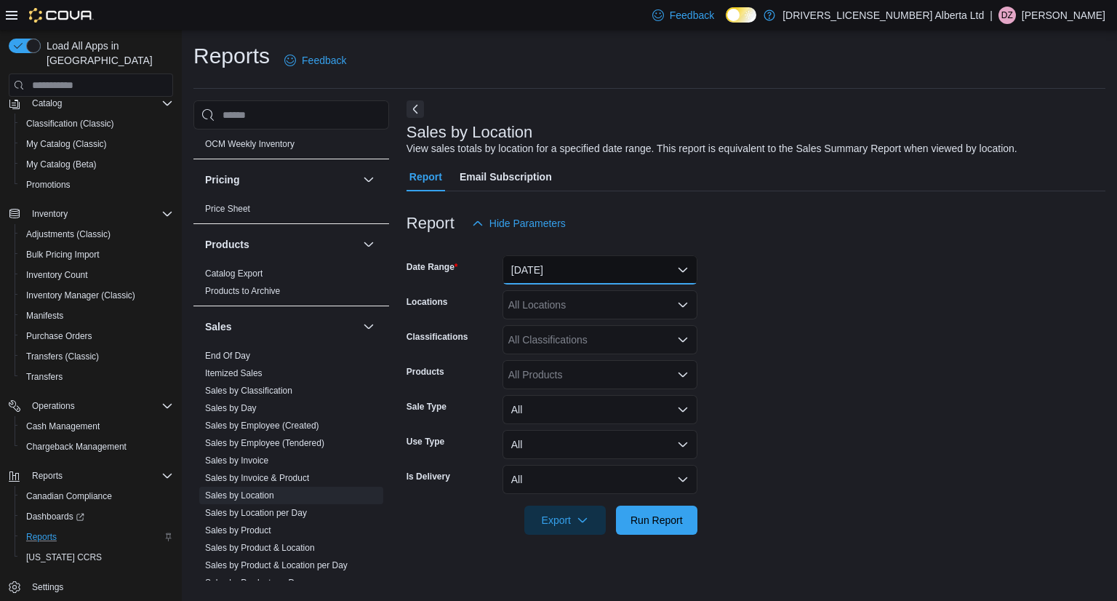
click at [672, 268] on button "[DATE]" at bounding box center [600, 269] width 195 height 29
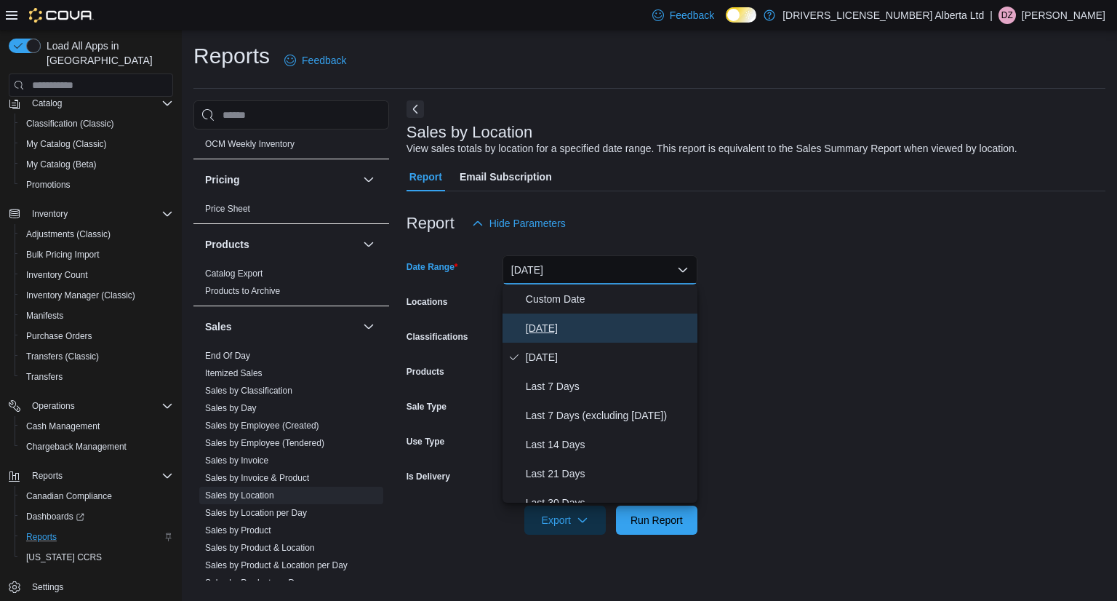
click at [569, 322] on span "[DATE]" at bounding box center [609, 327] width 166 height 17
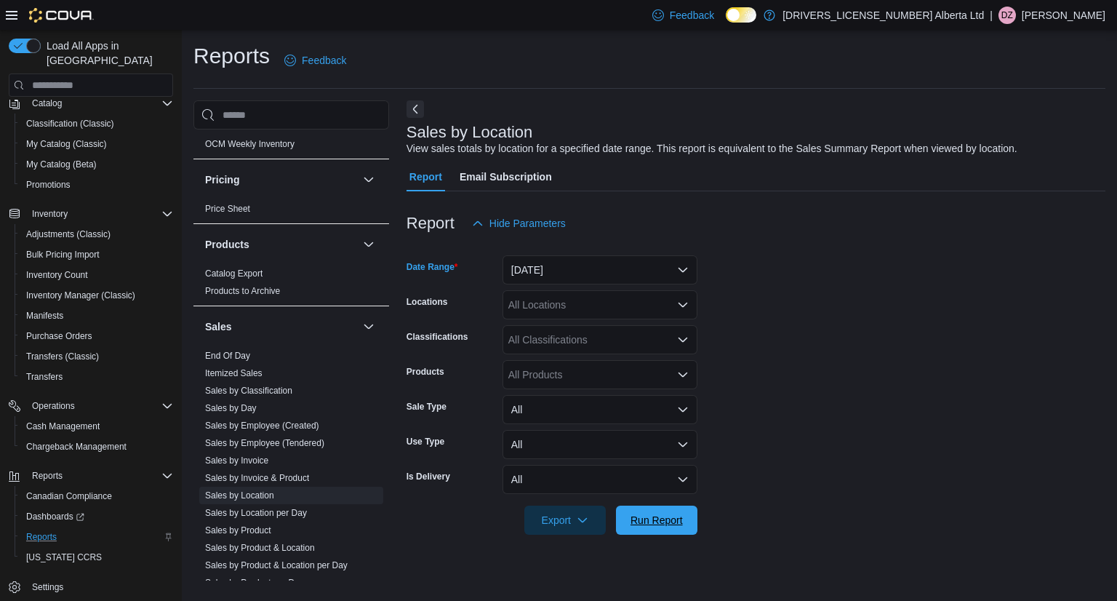
click at [640, 513] on span "Run Report" at bounding box center [657, 519] width 64 height 29
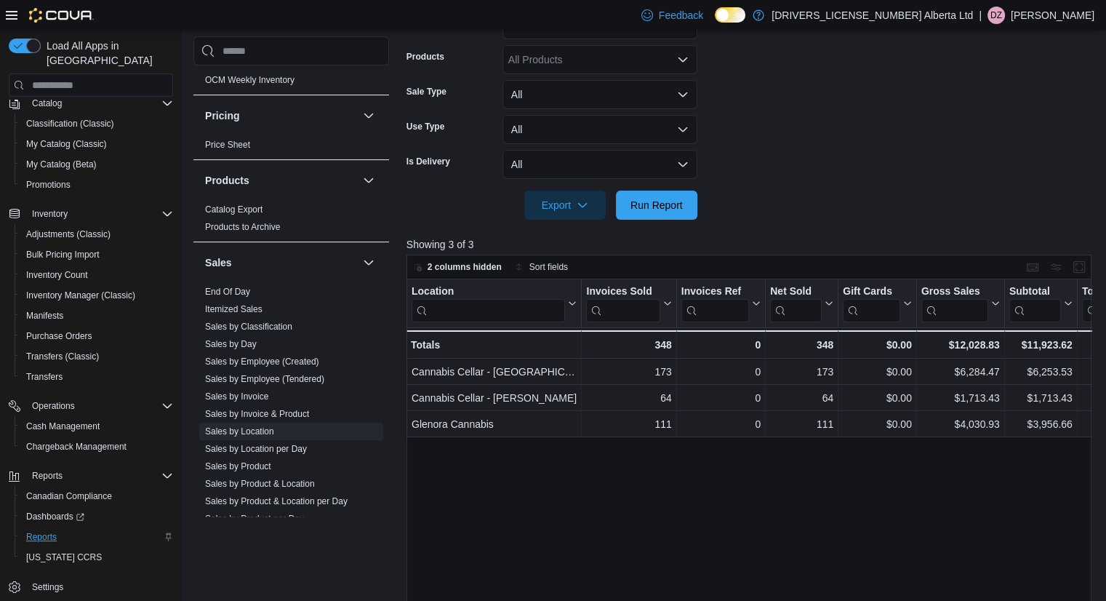
scroll to position [291, 0]
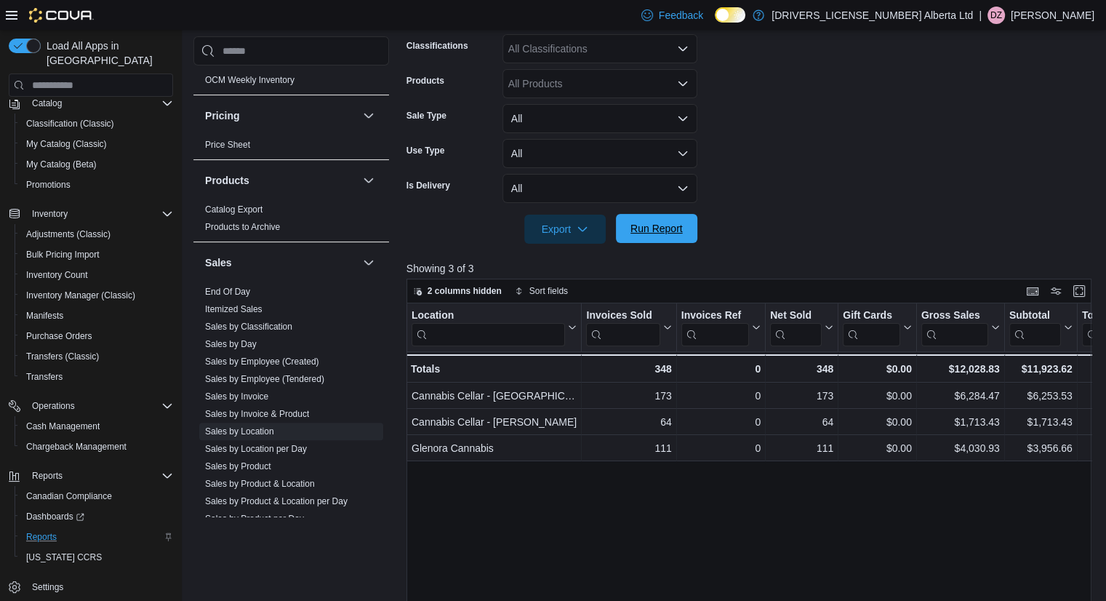
click at [667, 238] on span "Run Report" at bounding box center [657, 228] width 64 height 29
